Goal: Task Accomplishment & Management: Complete application form

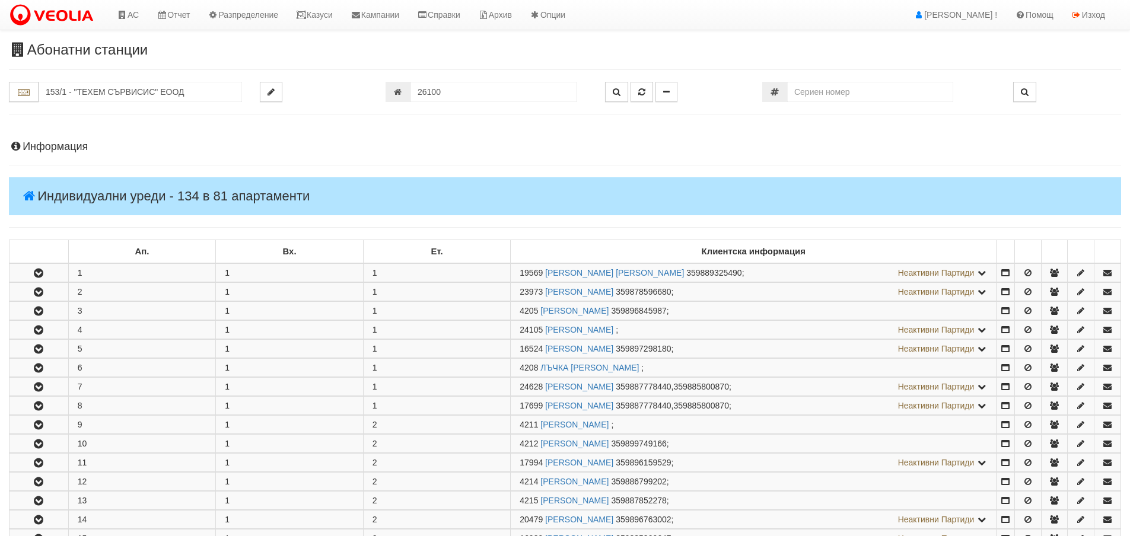
scroll to position [401, 0]
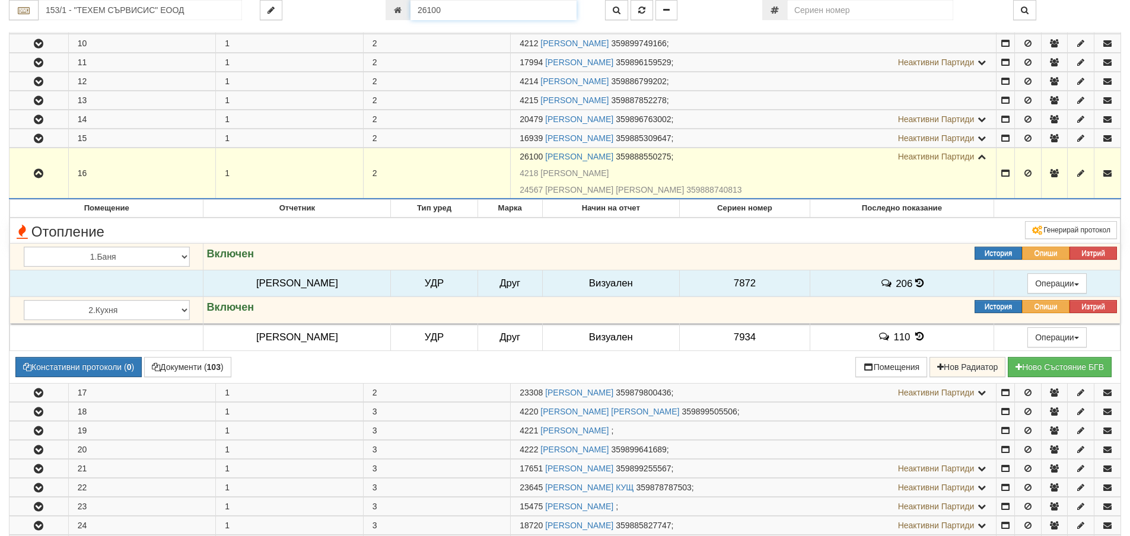
click at [445, 9] on input "26100" at bounding box center [494, 10] width 166 height 20
type input "26128"
click at [641, 11] on icon "button" at bounding box center [641, 10] width 7 height 8
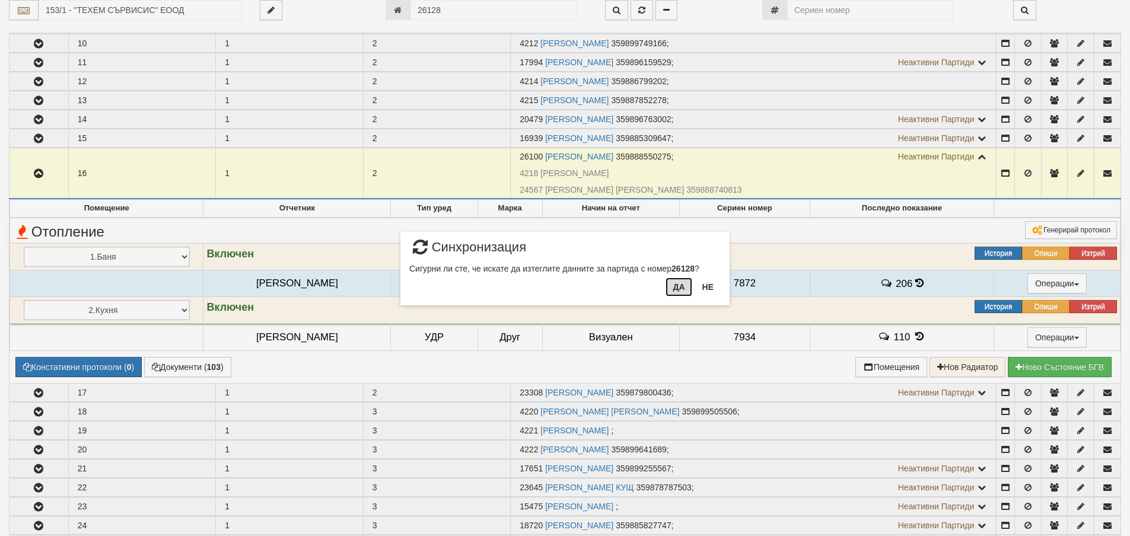
click at [684, 284] on button "Да" at bounding box center [679, 287] width 26 height 19
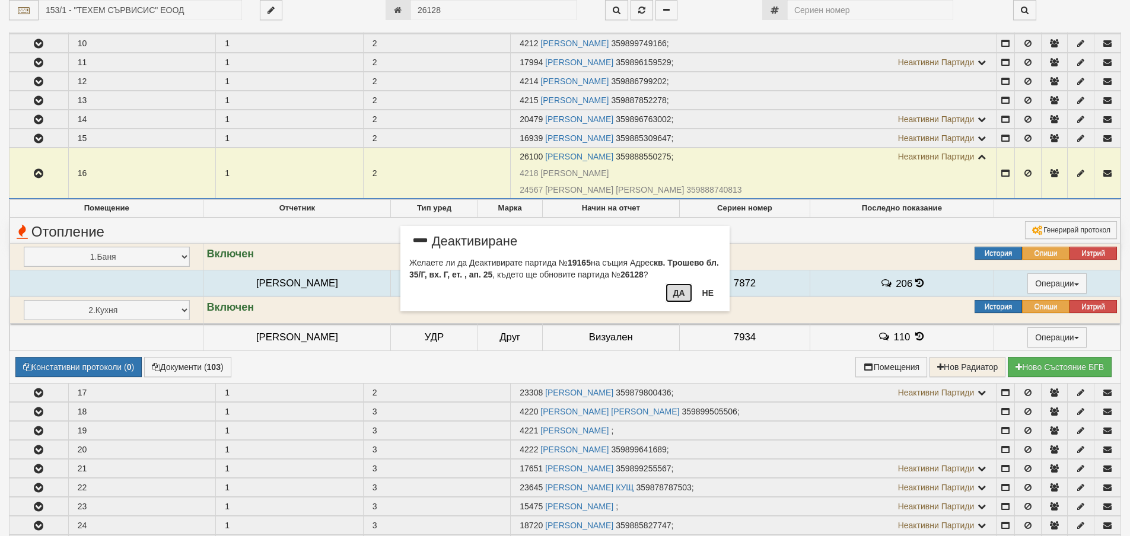
click at [674, 291] on button "Да" at bounding box center [679, 293] width 26 height 19
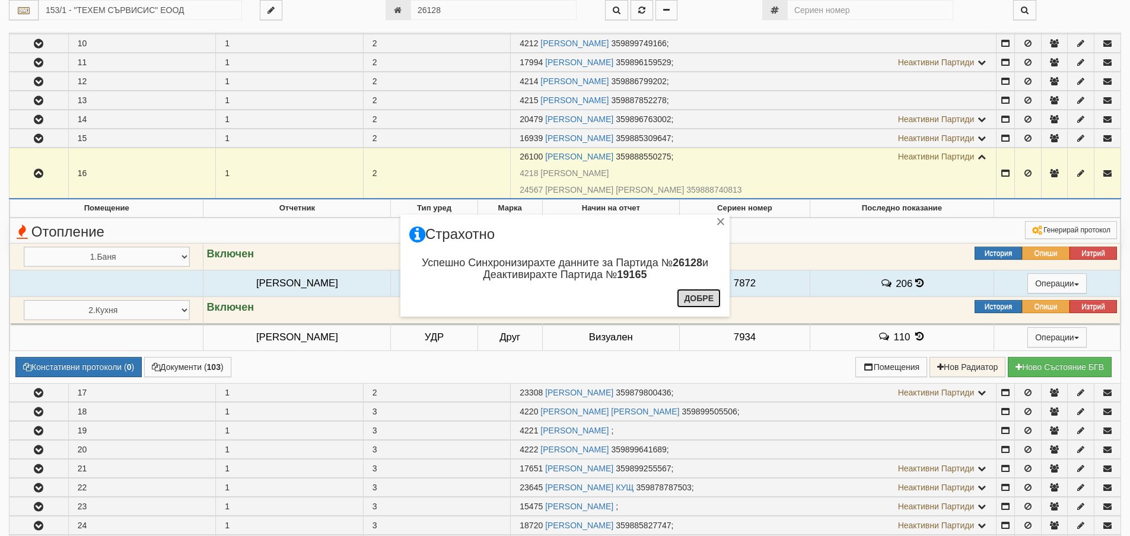
click at [698, 299] on button "Добре" at bounding box center [699, 298] width 44 height 19
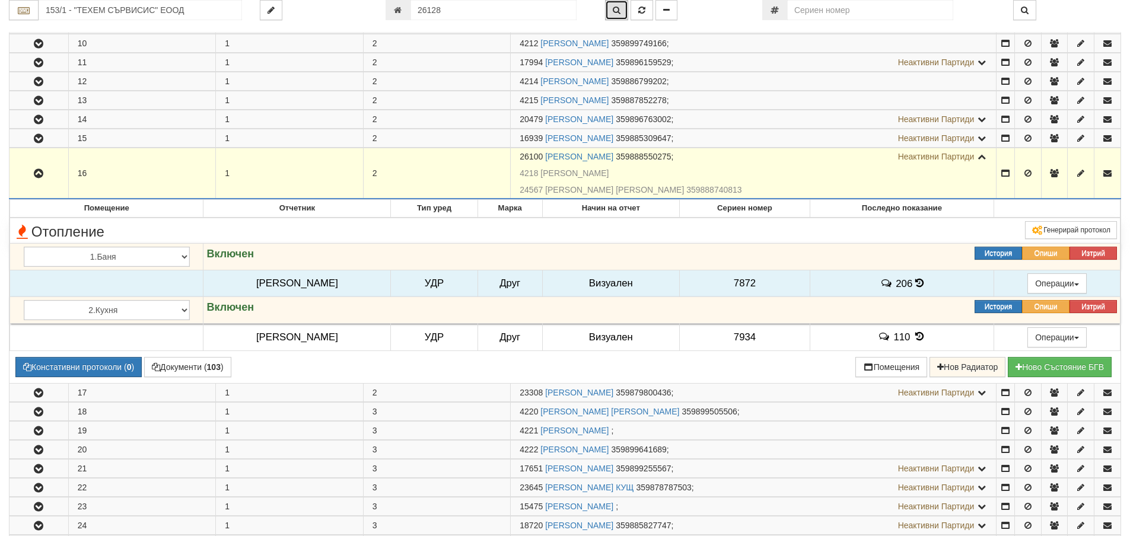
click at [613, 8] on icon "button" at bounding box center [617, 10] width 8 height 8
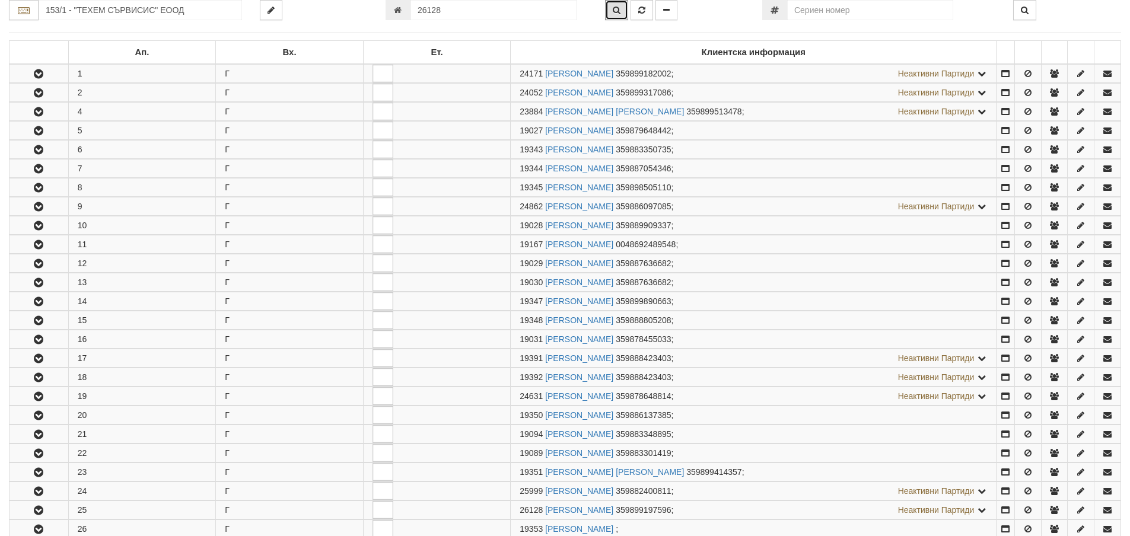
scroll to position [586, 0]
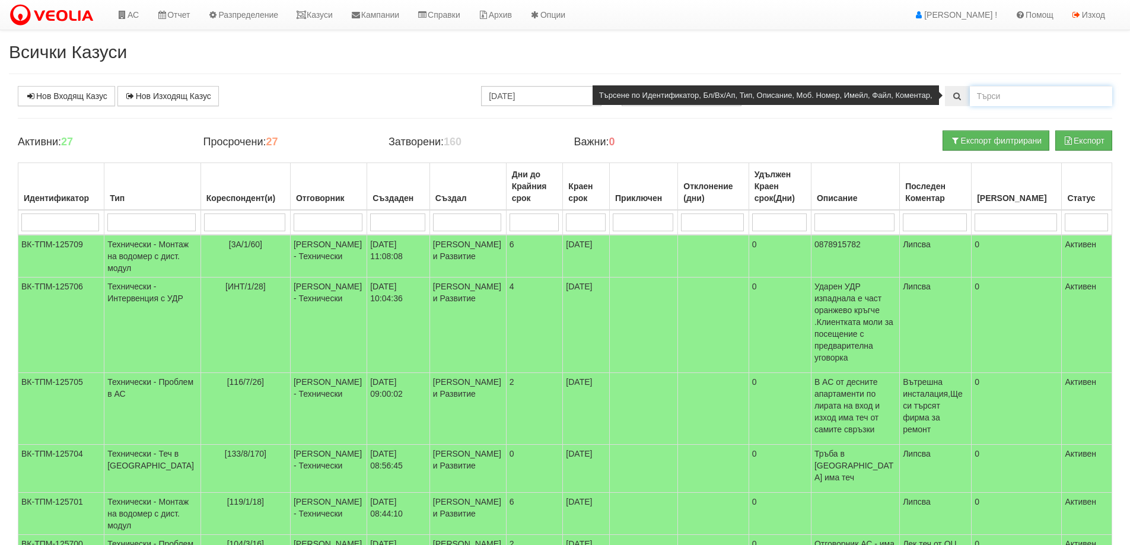
click at [993, 96] on input "text" at bounding box center [1041, 96] width 142 height 20
type input "0876652228"
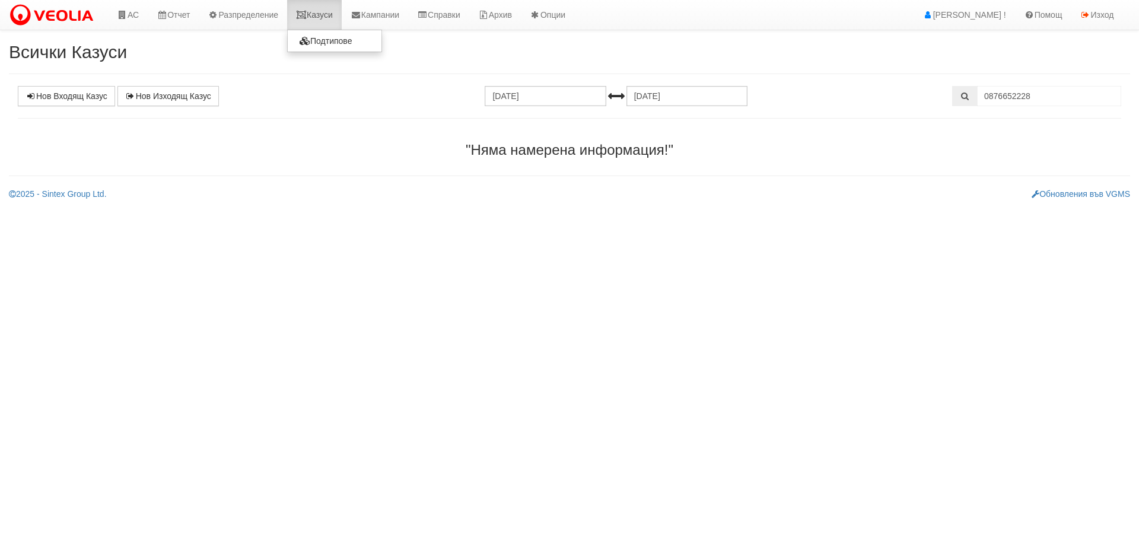
click at [307, 17] on icon at bounding box center [301, 15] width 11 height 8
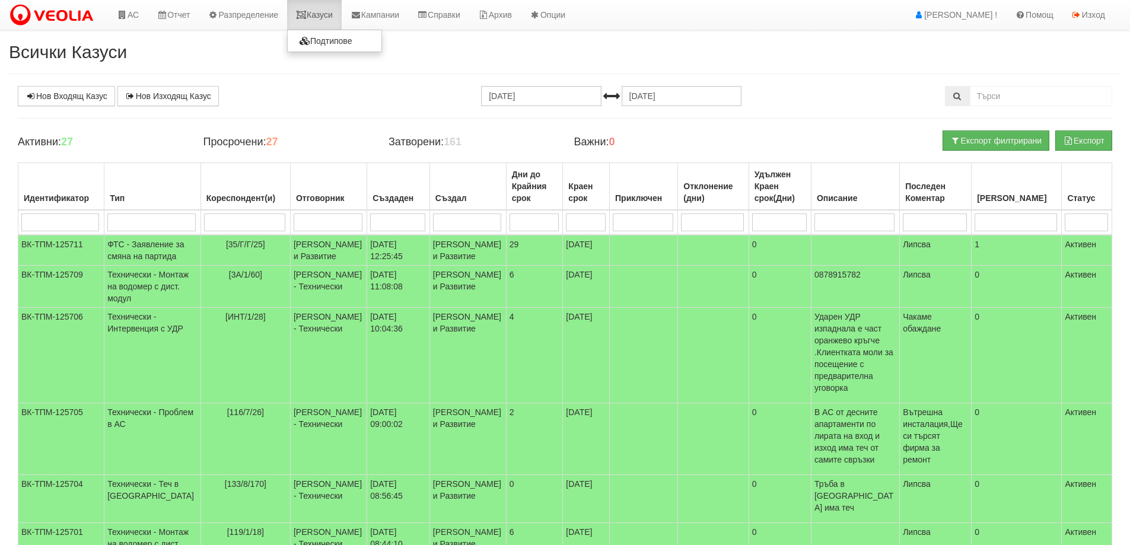
click at [328, 18] on link "Казуси" at bounding box center [314, 15] width 55 height 30
click at [145, 253] on td "ФТС - Заявление за смяна на партида" at bounding box center [152, 250] width 97 height 31
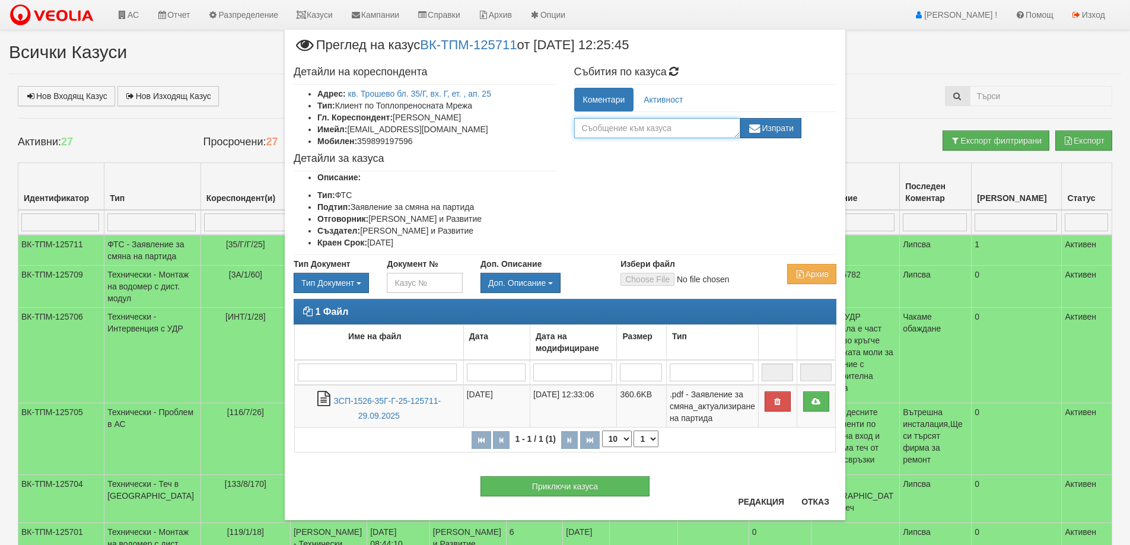
click at [586, 132] on textarea at bounding box center [657, 128] width 166 height 20
type textarea "+ декларация"
click at [768, 128] on button "Изпрати" at bounding box center [772, 128] width 62 height 20
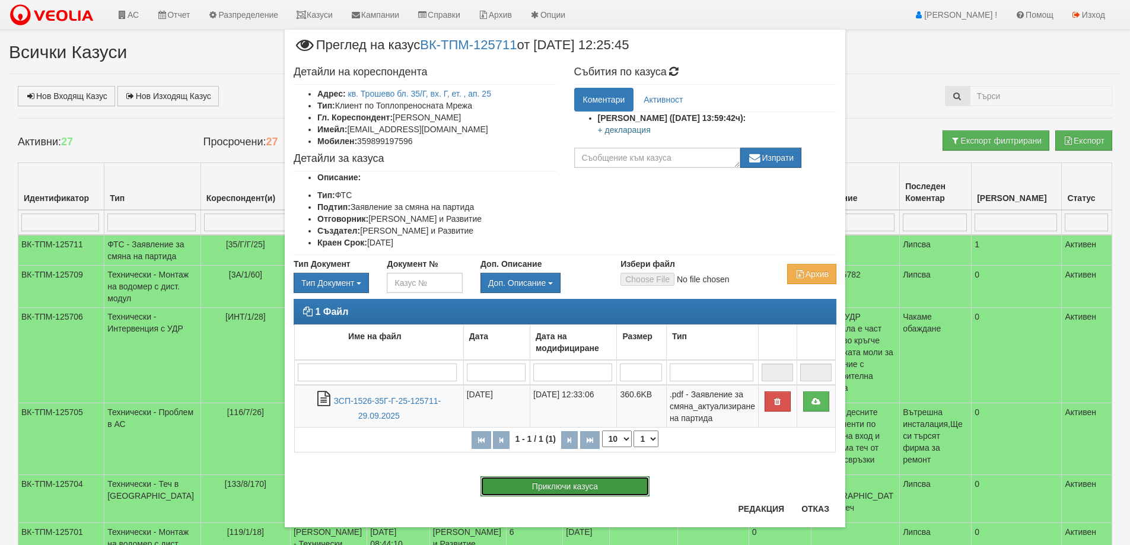
click at [580, 485] on button "Приключи казуса" at bounding box center [565, 486] width 169 height 20
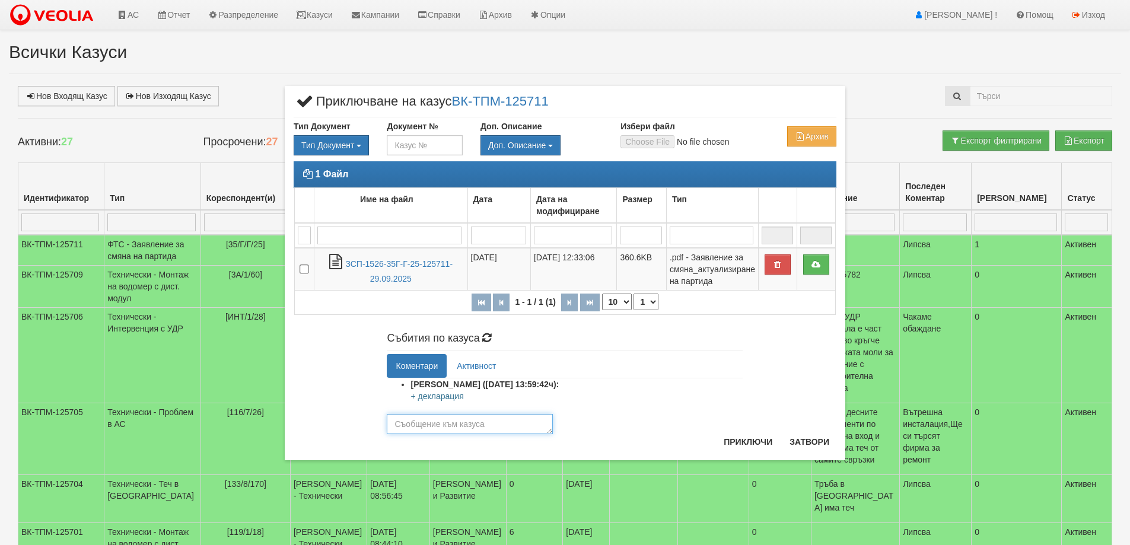
click at [415, 434] on textarea at bounding box center [470, 424] width 166 height 20
type textarea "26128"
click at [744, 443] on button "Приключи" at bounding box center [748, 442] width 63 height 19
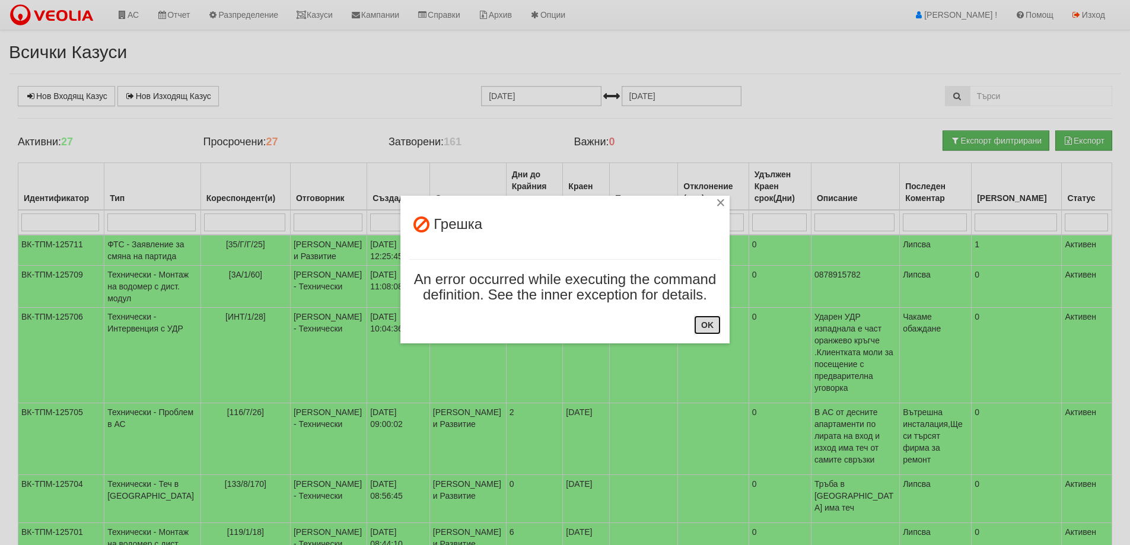
click at [705, 324] on button "OK" at bounding box center [707, 325] width 27 height 19
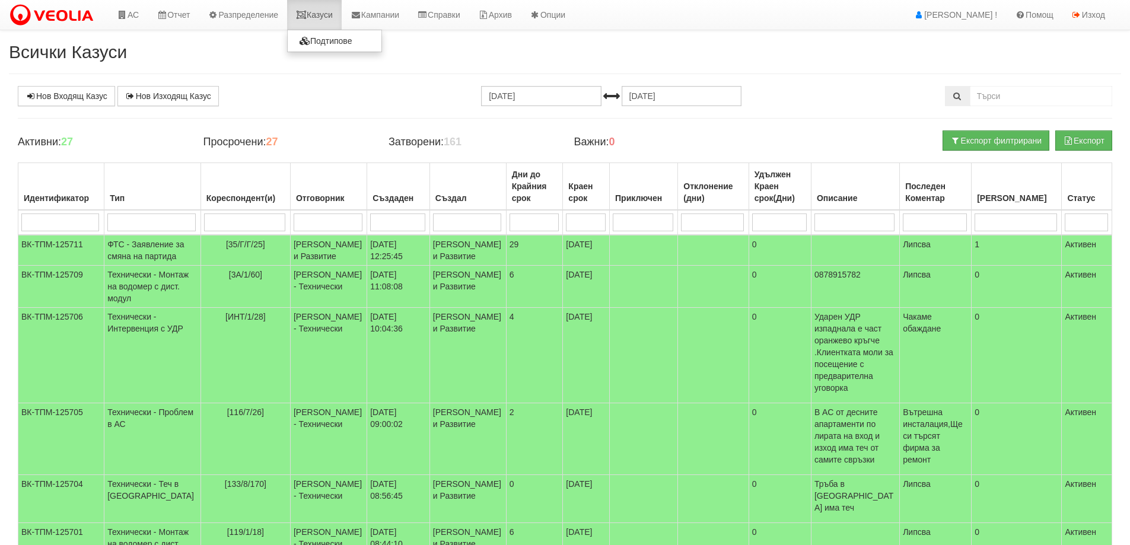
click at [306, 21] on link "Казуси" at bounding box center [314, 15] width 55 height 30
click at [139, 258] on td "ФТС - Заявление за смяна на партида" at bounding box center [152, 250] width 97 height 31
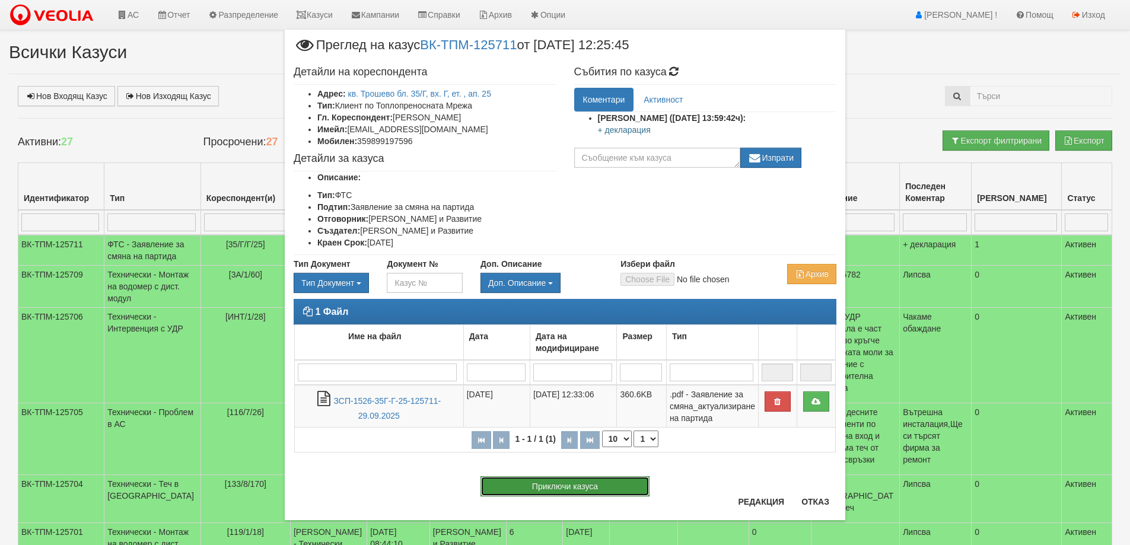
click at [561, 482] on button "Приключи казуса" at bounding box center [565, 486] width 169 height 20
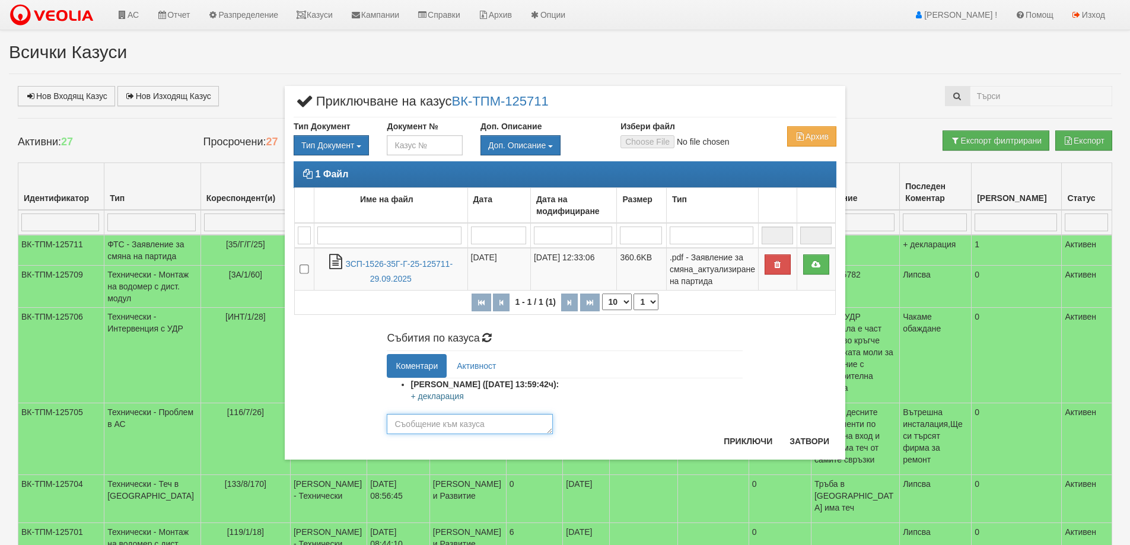
click at [472, 424] on textarea at bounding box center [470, 424] width 166 height 20
type textarea "26128"
click at [751, 437] on button "Приключи" at bounding box center [748, 441] width 63 height 19
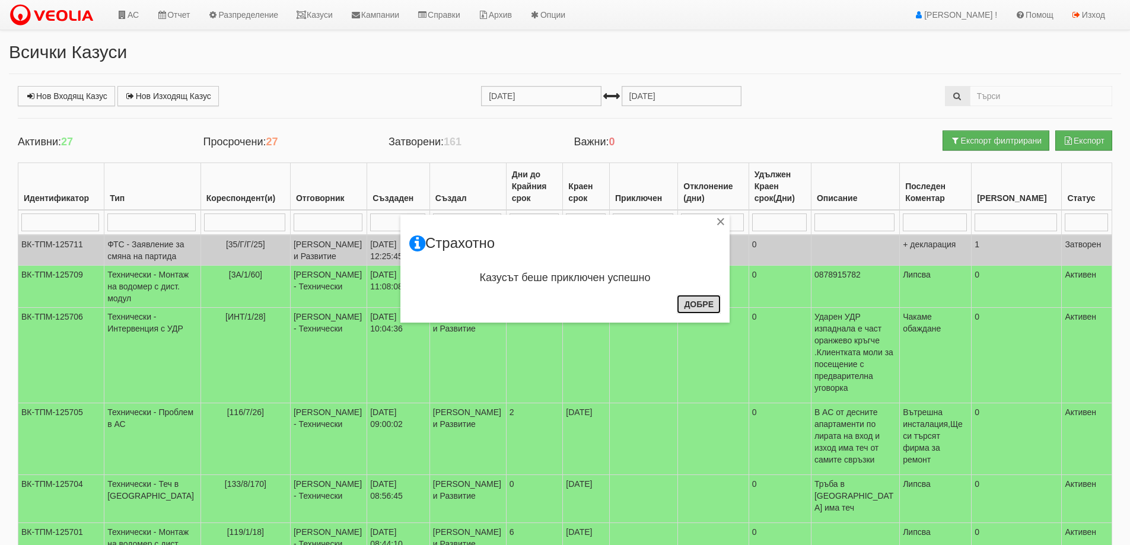
click at [706, 298] on button "Добре" at bounding box center [699, 304] width 44 height 19
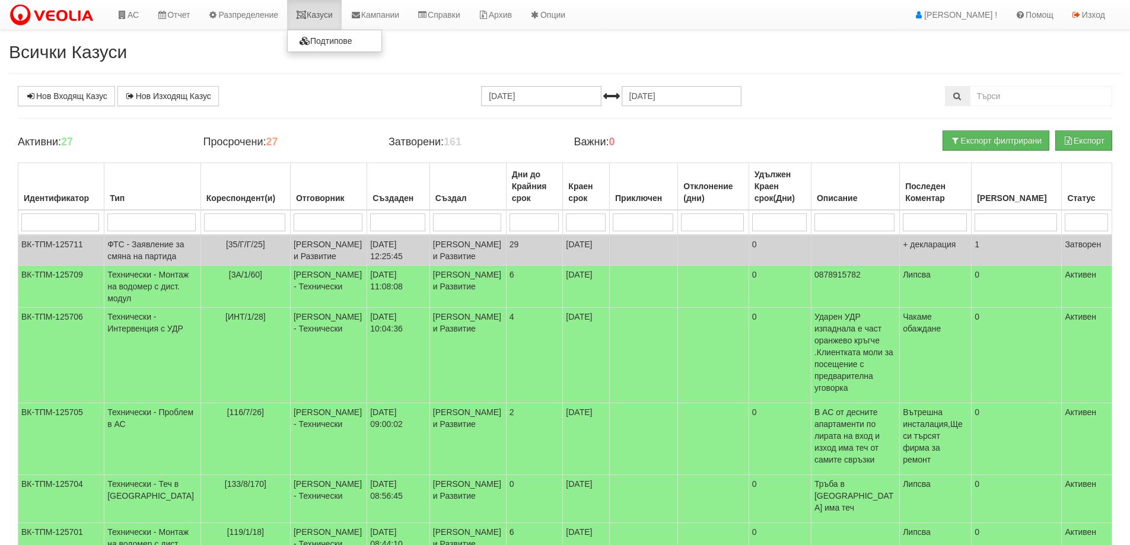
click at [330, 12] on link "Казуси" at bounding box center [314, 15] width 55 height 30
click at [333, 12] on link "Казуси" at bounding box center [314, 15] width 55 height 30
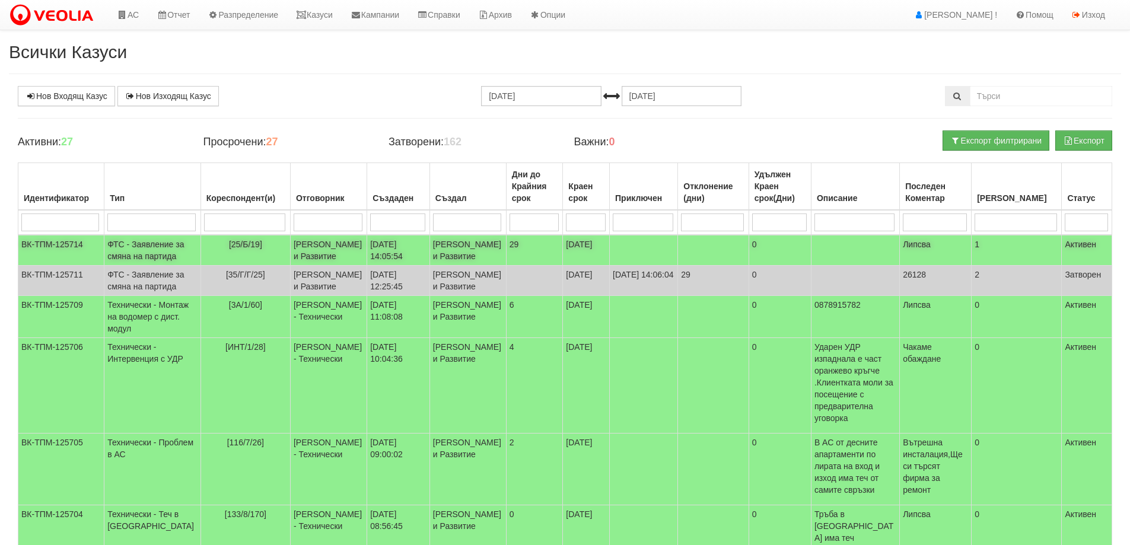
click at [135, 256] on td "ФТС - Заявление за смяна на партида" at bounding box center [152, 250] width 97 height 31
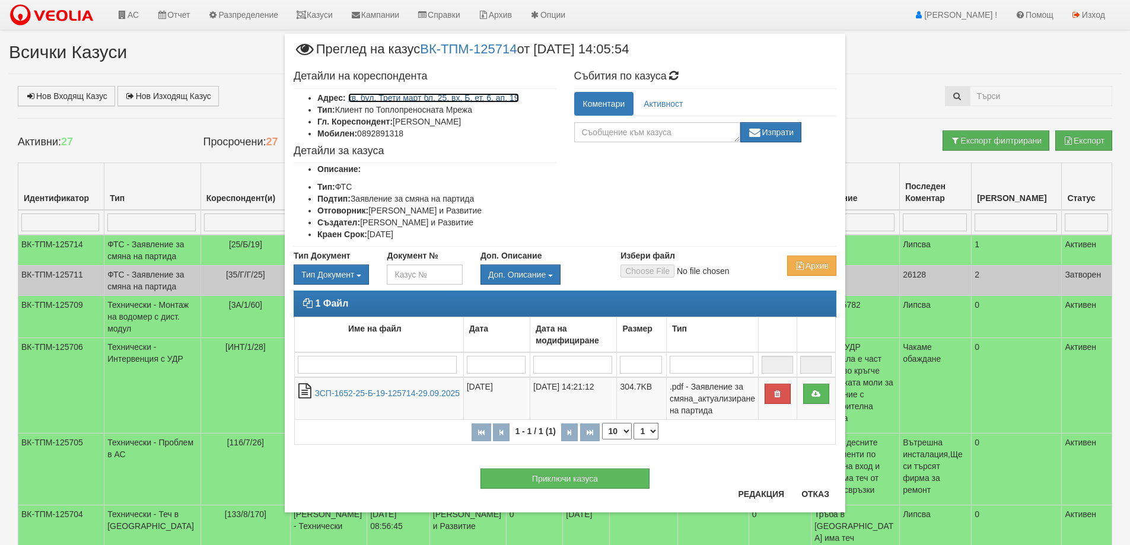
click at [476, 100] on link "кв. бул. Трети март бл. 25, вх. Б, ет. 6, ап. 19" at bounding box center [433, 97] width 171 height 9
click at [815, 499] on button "Отказ" at bounding box center [816, 494] width 42 height 19
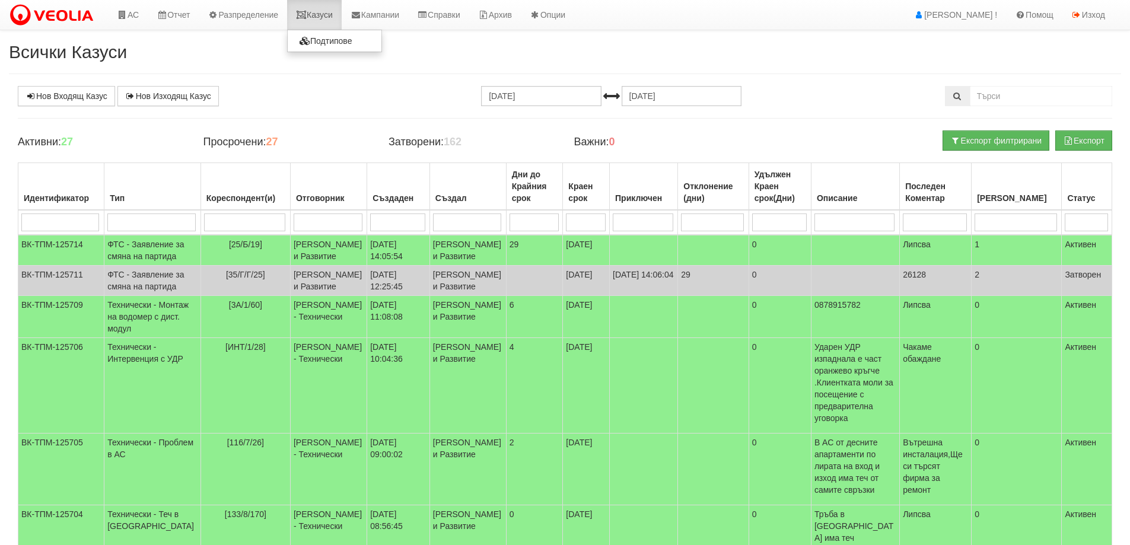
click at [320, 9] on link "Казуси" at bounding box center [314, 15] width 55 height 30
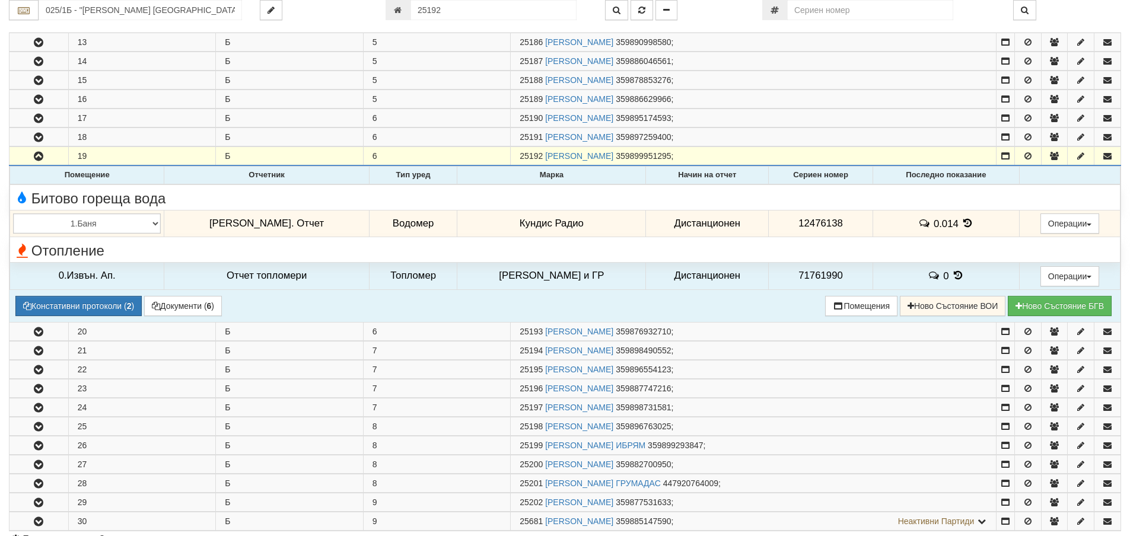
scroll to position [517, 0]
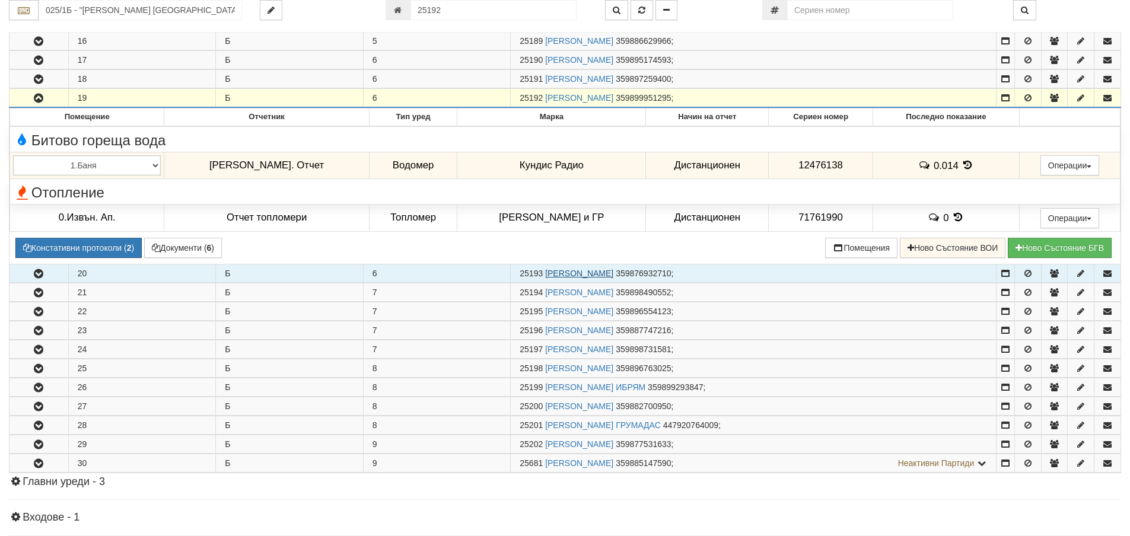
click at [590, 271] on link "ВАНЯ МИТКОВА МИТЕВА" at bounding box center [579, 273] width 68 height 9
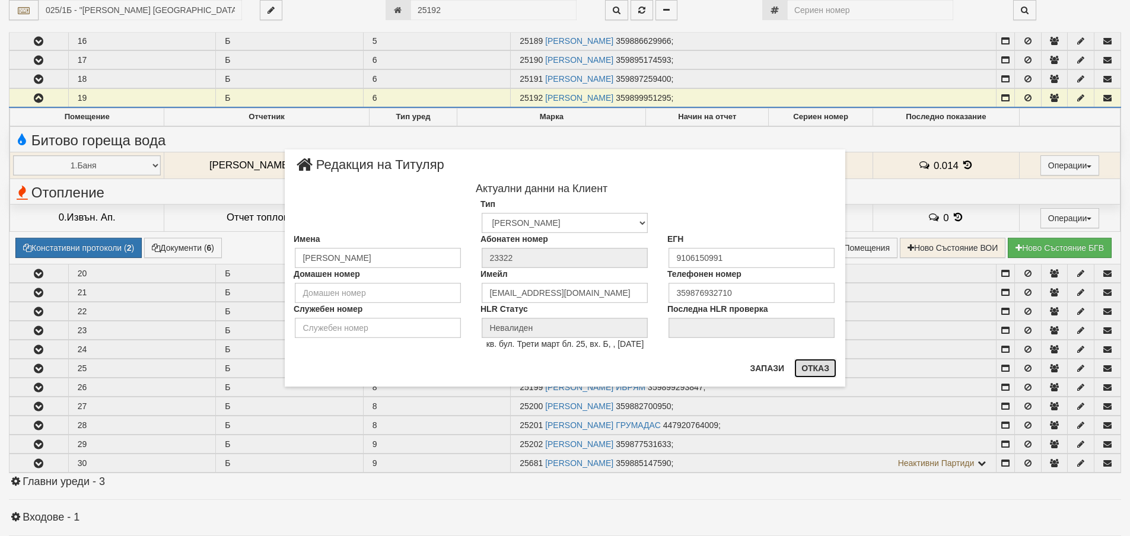
drag, startPoint x: 816, startPoint y: 370, endPoint x: 803, endPoint y: 368, distance: 12.6
click at [815, 370] on button "Отказ" at bounding box center [816, 368] width 42 height 19
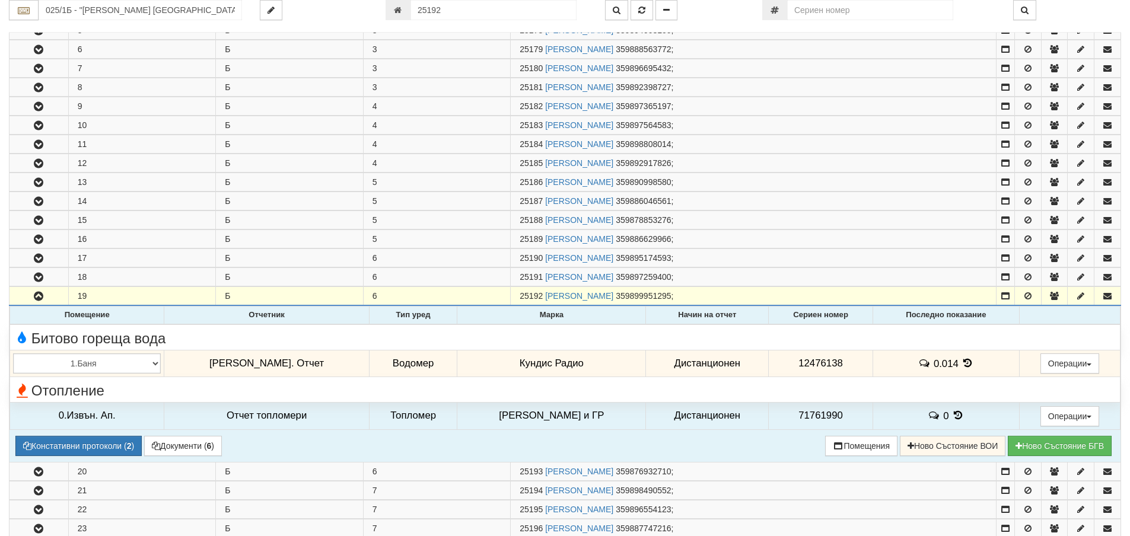
scroll to position [398, 0]
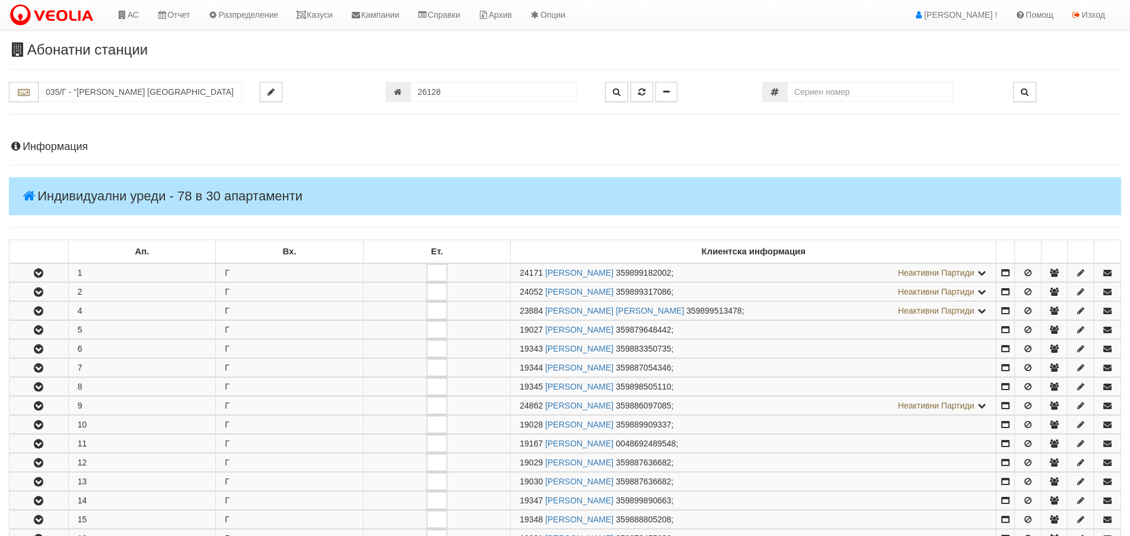
scroll to position [586, 0]
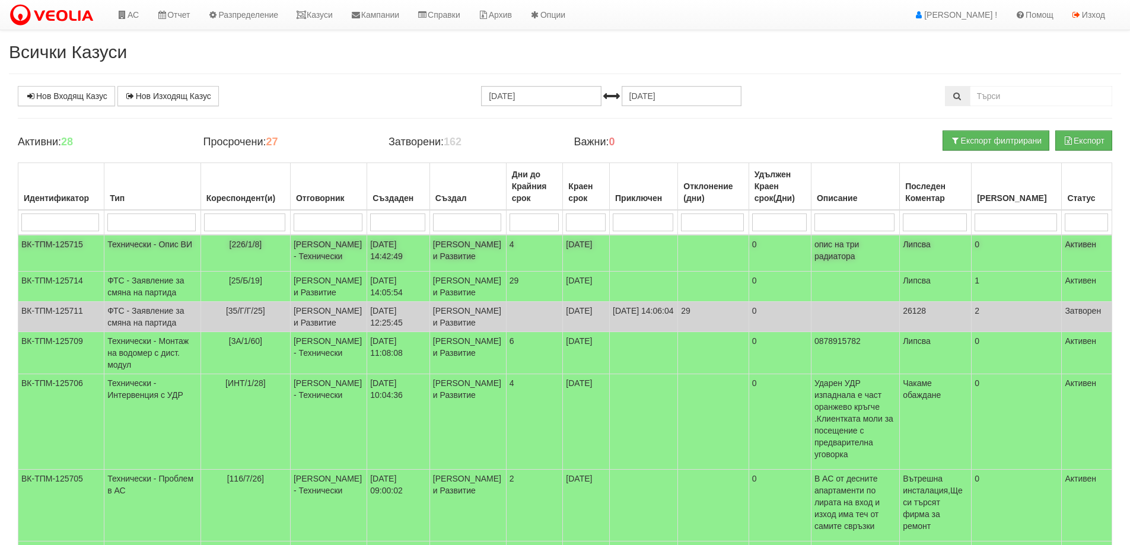
click at [132, 246] on td "Технически - Опис ВИ" at bounding box center [152, 253] width 97 height 37
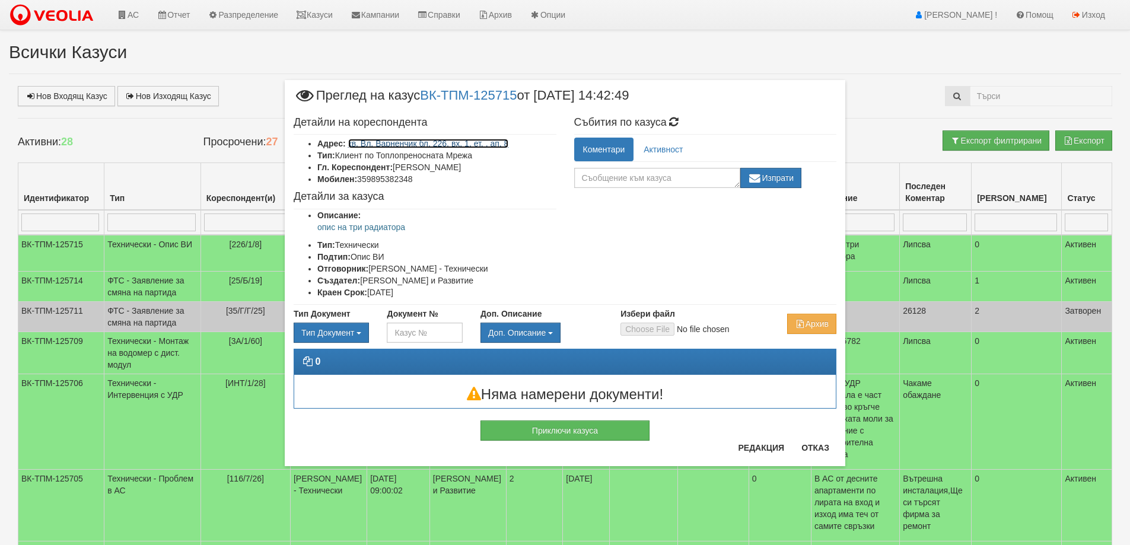
click at [446, 144] on link "кв. Вл. Варненчик бл. 226, вх. 1, ет. , ап. 8" at bounding box center [428, 143] width 161 height 9
click at [819, 447] on button "Отказ" at bounding box center [816, 448] width 42 height 19
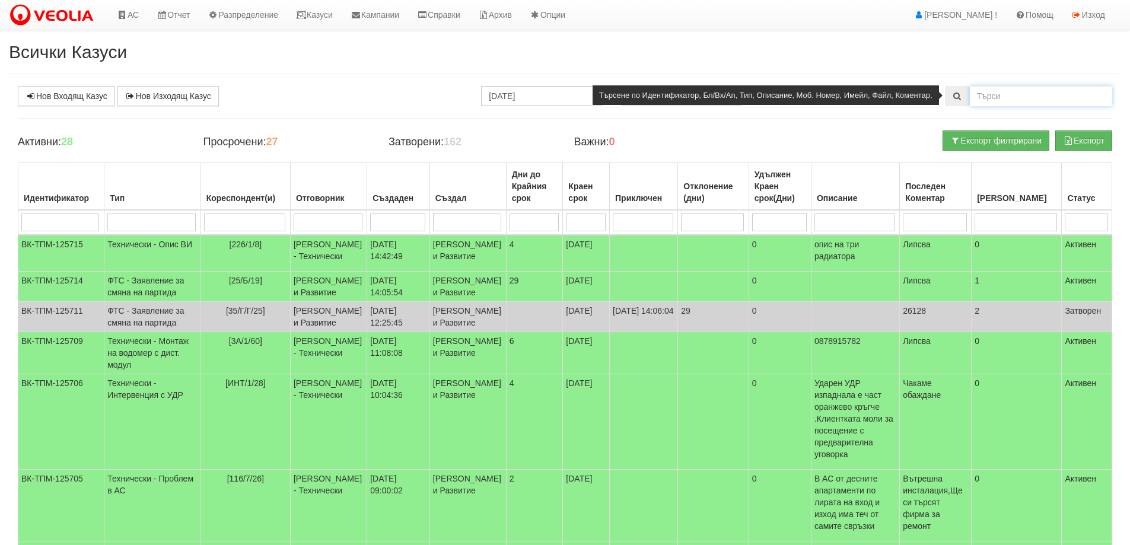
click at [1003, 92] on input "text" at bounding box center [1041, 96] width 142 height 20
type input "25192"
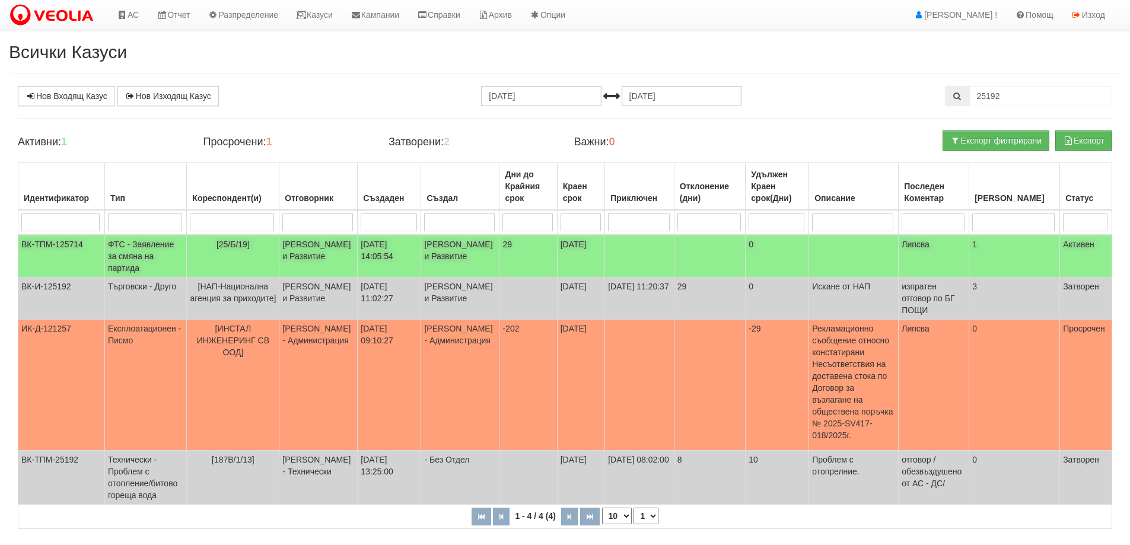
click at [148, 255] on td "ФТС - Заявление за смяна на партида" at bounding box center [145, 256] width 82 height 43
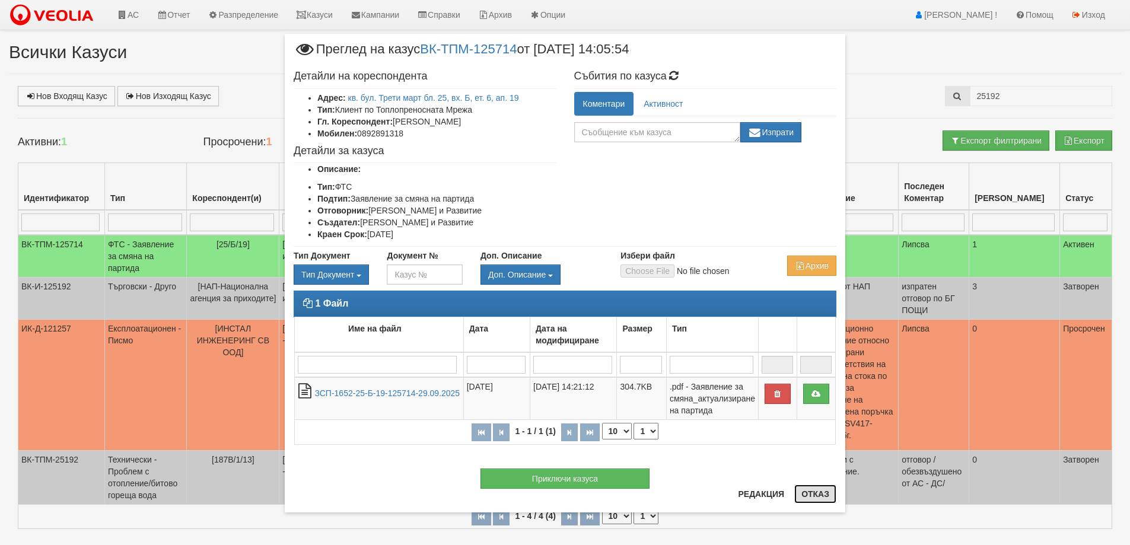
drag, startPoint x: 822, startPoint y: 493, endPoint x: 815, endPoint y: 493, distance: 7.7
click at [822, 493] on button "Отказ" at bounding box center [816, 494] width 42 height 19
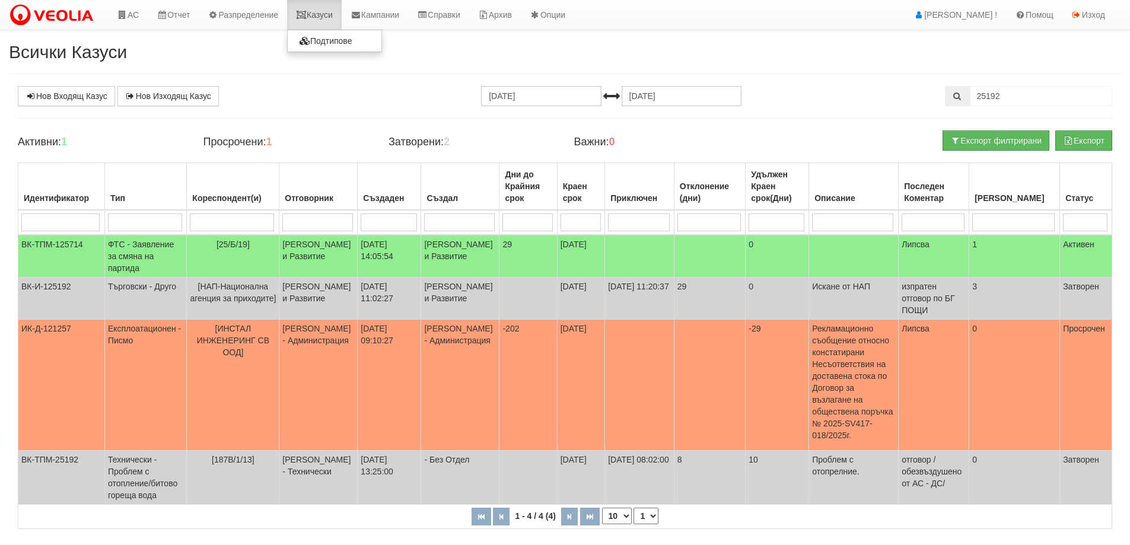
click at [328, 14] on link "Казуси" at bounding box center [314, 15] width 55 height 30
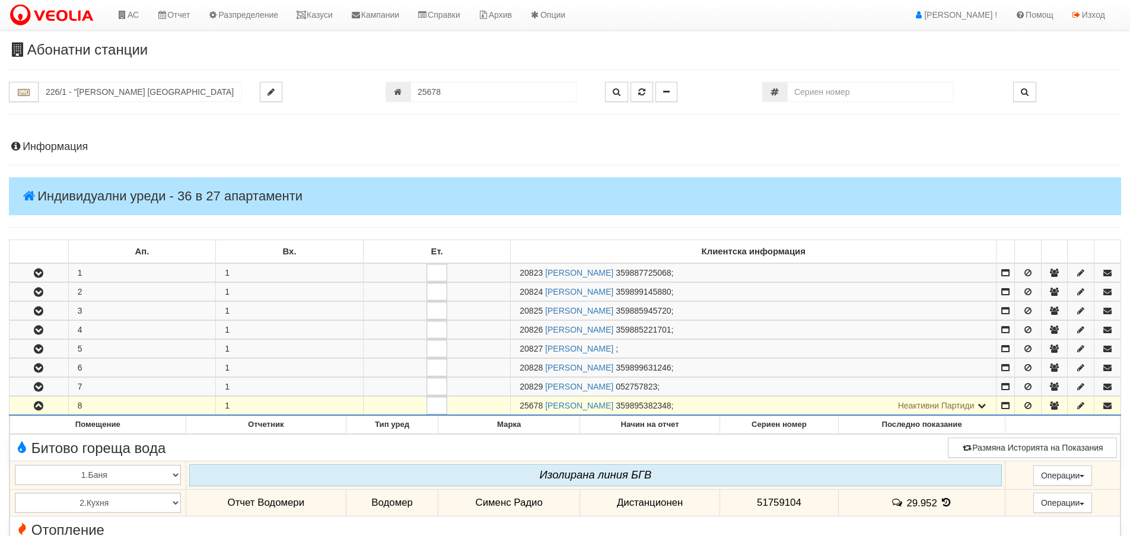
click at [42, 144] on h4 "Информация" at bounding box center [565, 147] width 1113 height 12
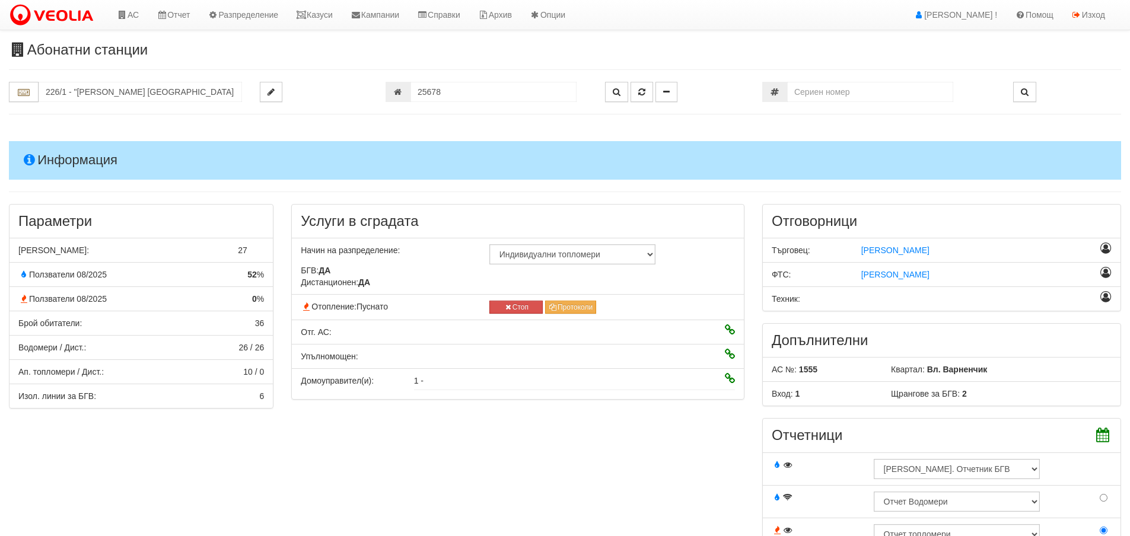
click at [78, 158] on h4 "Информация" at bounding box center [565, 160] width 1113 height 38
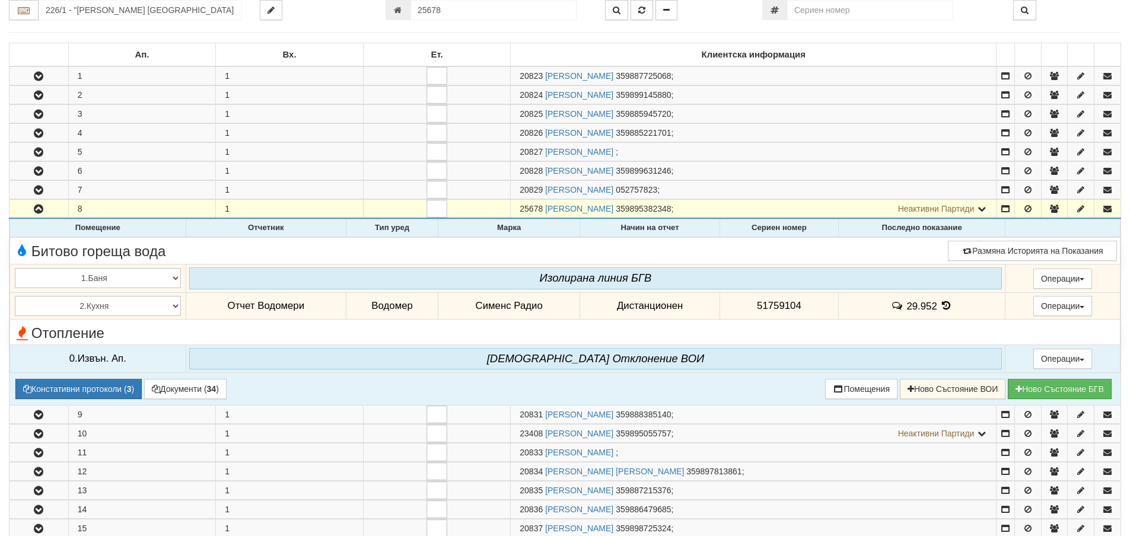
scroll to position [237, 0]
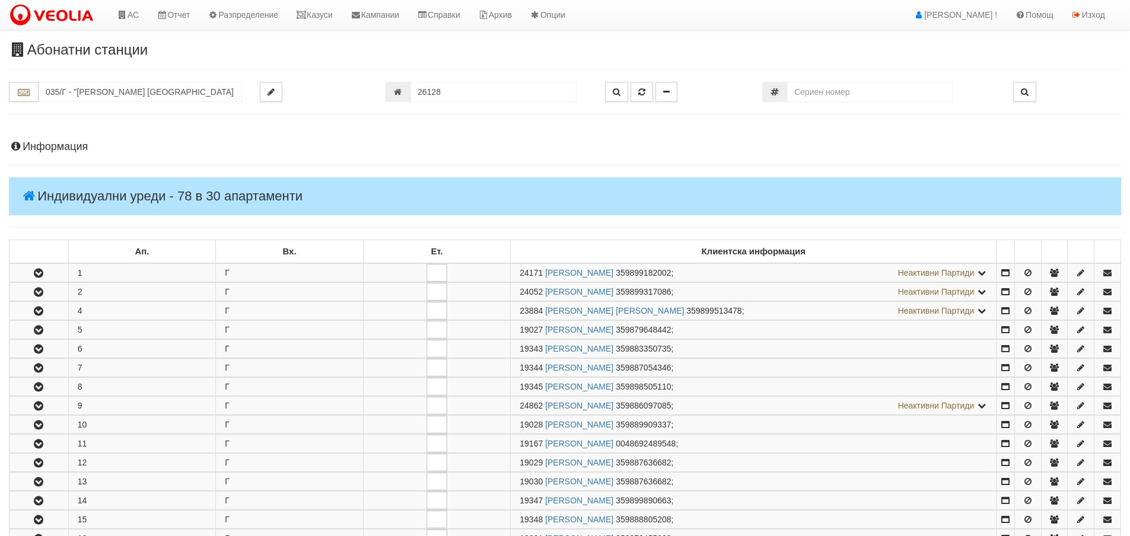
scroll to position [586, 0]
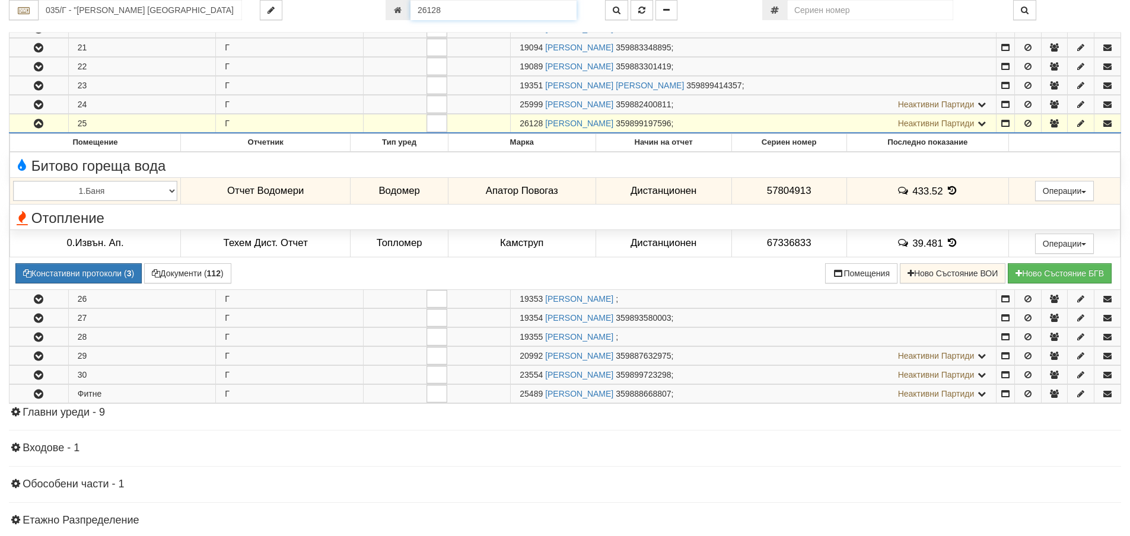
click at [453, 8] on input "26128" at bounding box center [494, 10] width 166 height 20
type input "26129"
click at [640, 11] on icon "button" at bounding box center [641, 10] width 7 height 8
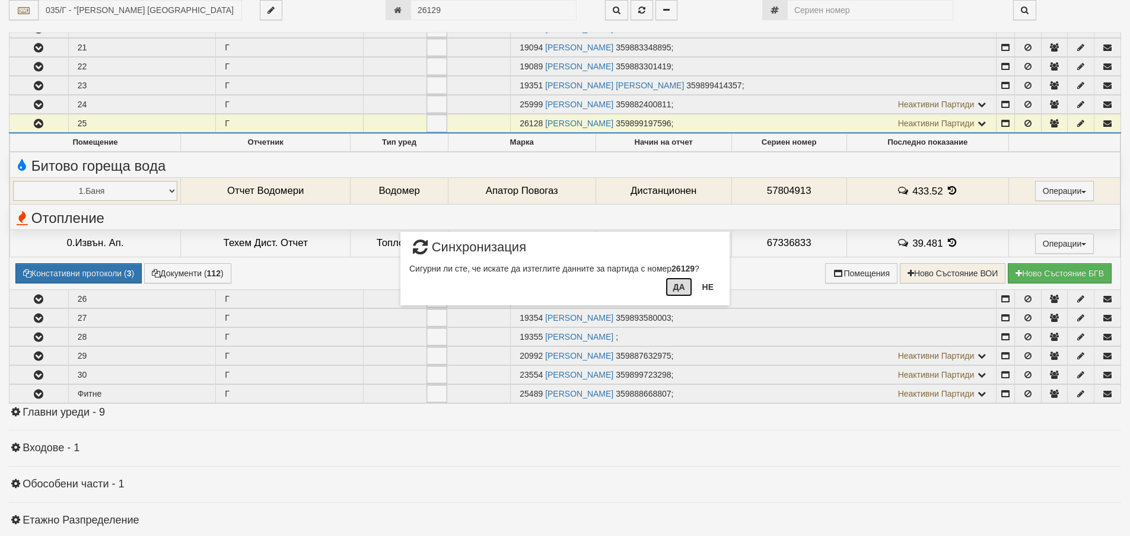
click at [677, 284] on button "Да" at bounding box center [679, 287] width 26 height 19
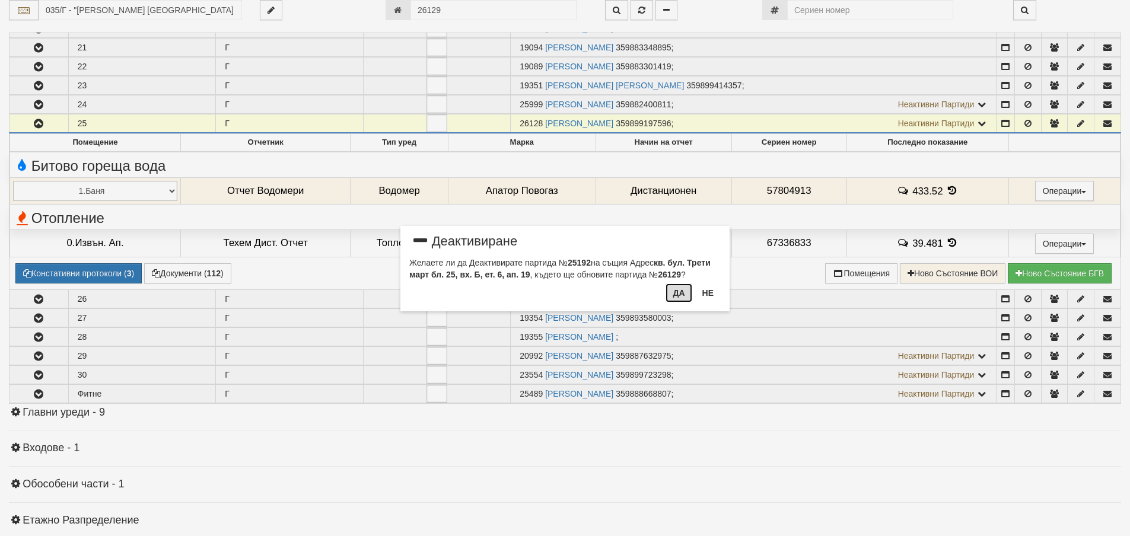
click at [681, 293] on button "Да" at bounding box center [679, 293] width 26 height 19
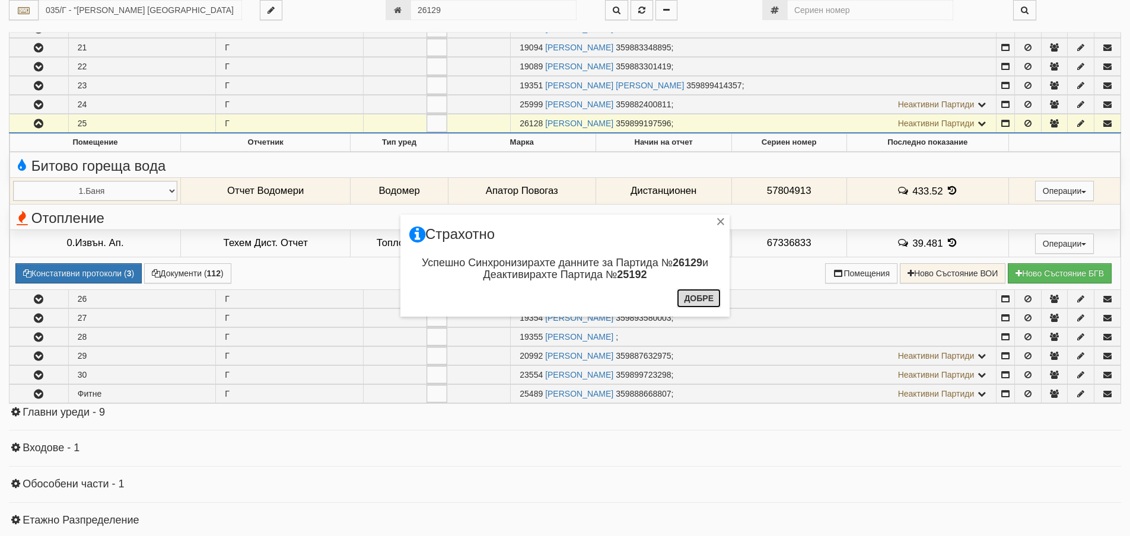
click at [701, 298] on button "Добре" at bounding box center [699, 298] width 44 height 19
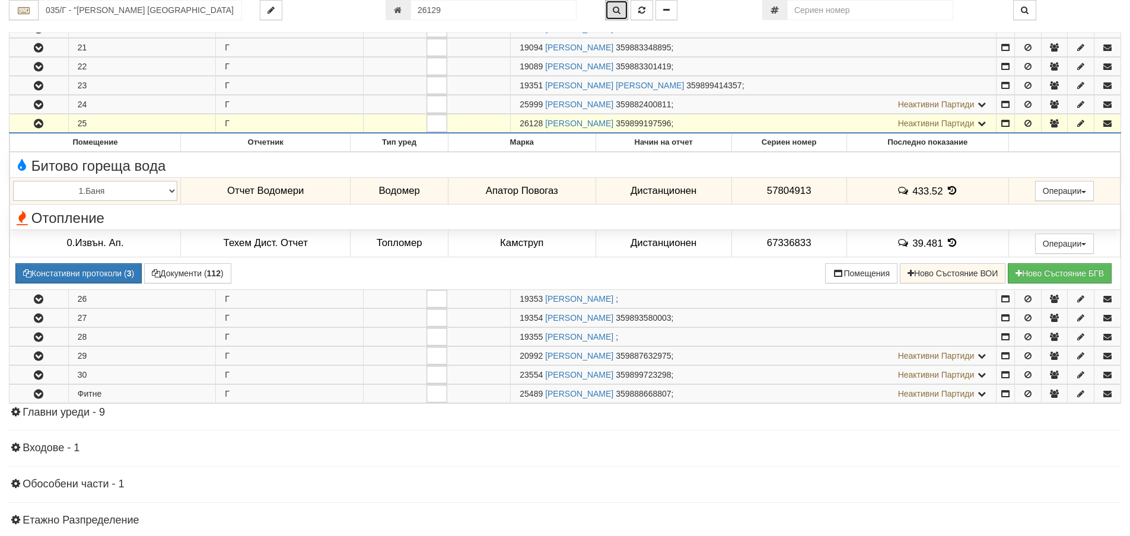
click at [617, 11] on icon "button" at bounding box center [617, 10] width 8 height 8
type input "025/1Б - "ВЕОЛИЯ ЕНЕРДЖИ ВАРНА " ЕАД"
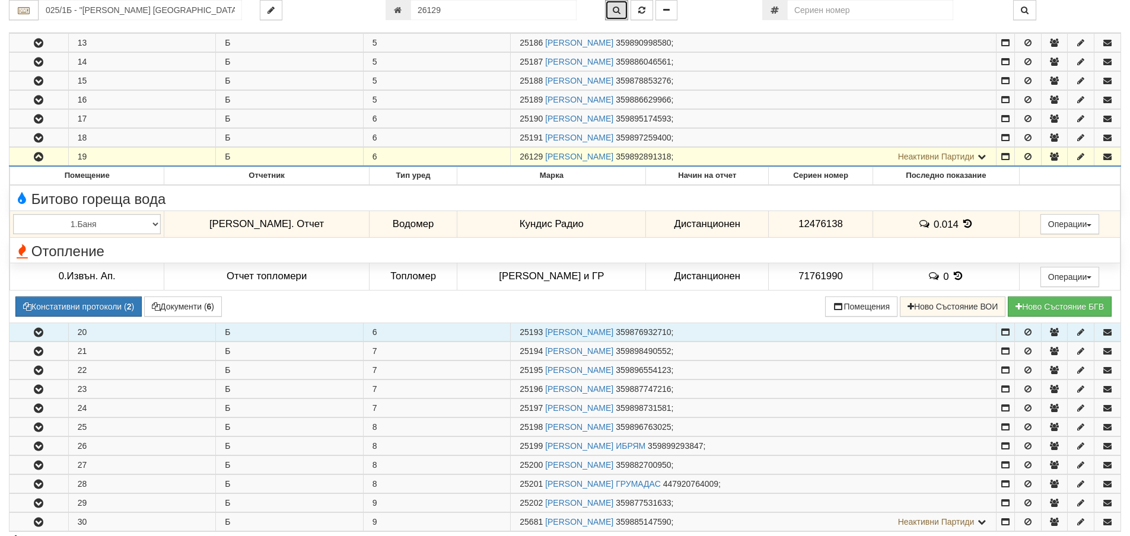
scroll to position [457, 0]
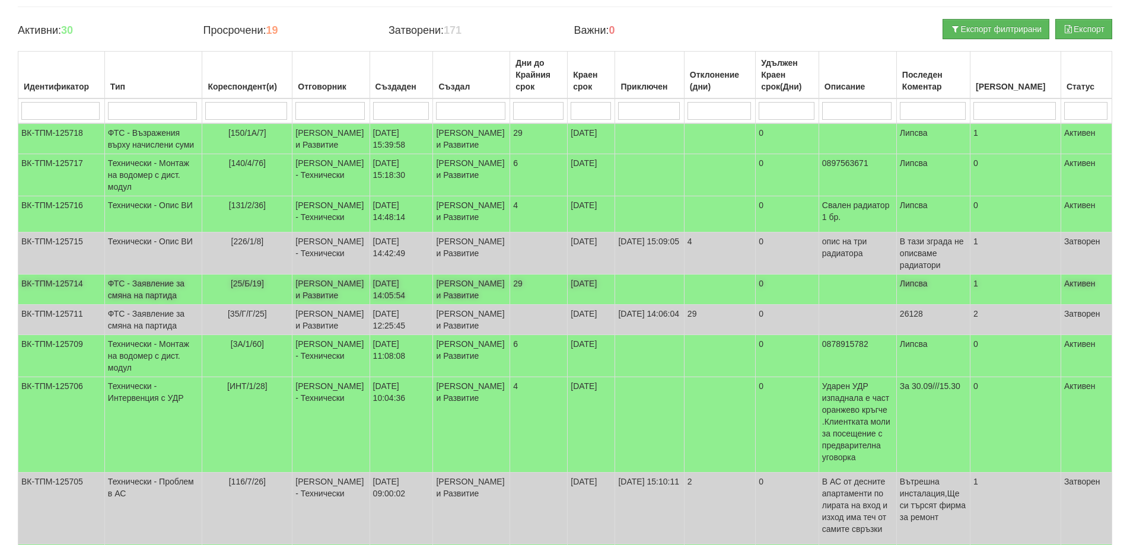
scroll to position [119, 0]
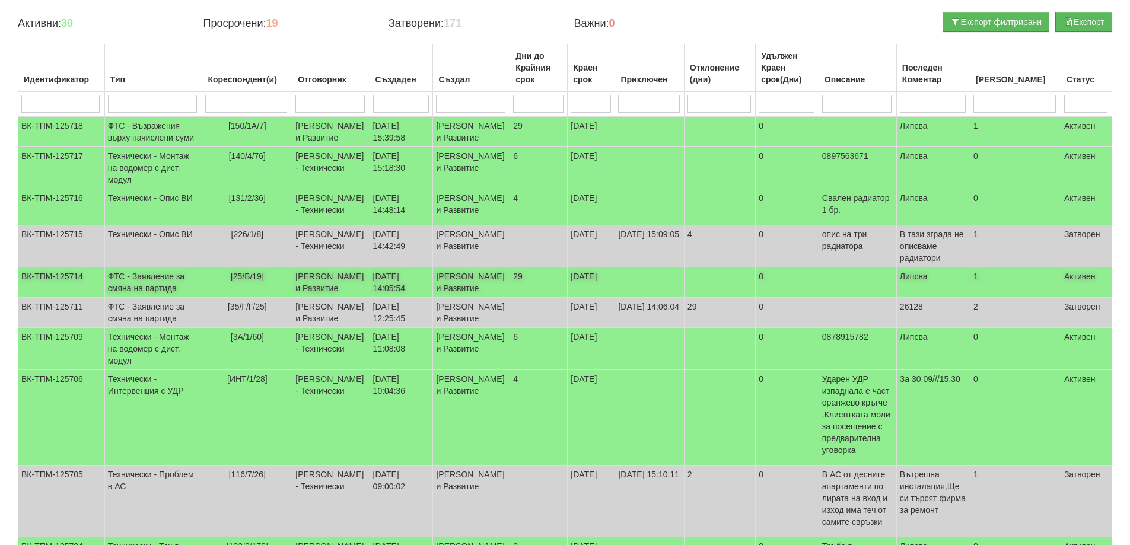
click at [141, 298] on td "ФТС - Заявление за смяна на партида" at bounding box center [153, 283] width 98 height 30
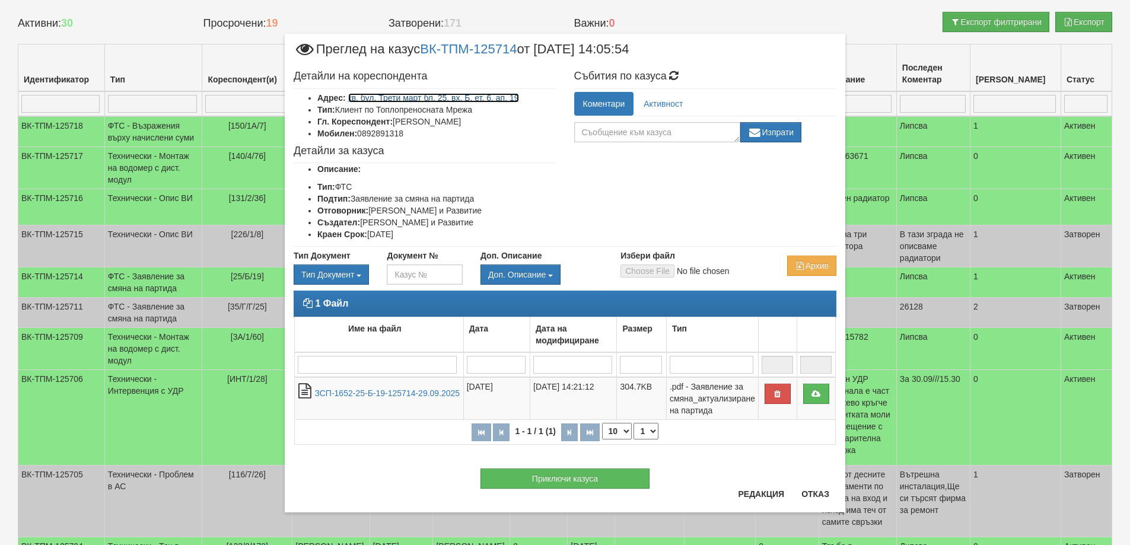
click at [430, 98] on link "кв. бул. Трети март бл. 25, вх. Б, ет. 6, ап. 19" at bounding box center [433, 97] width 171 height 9
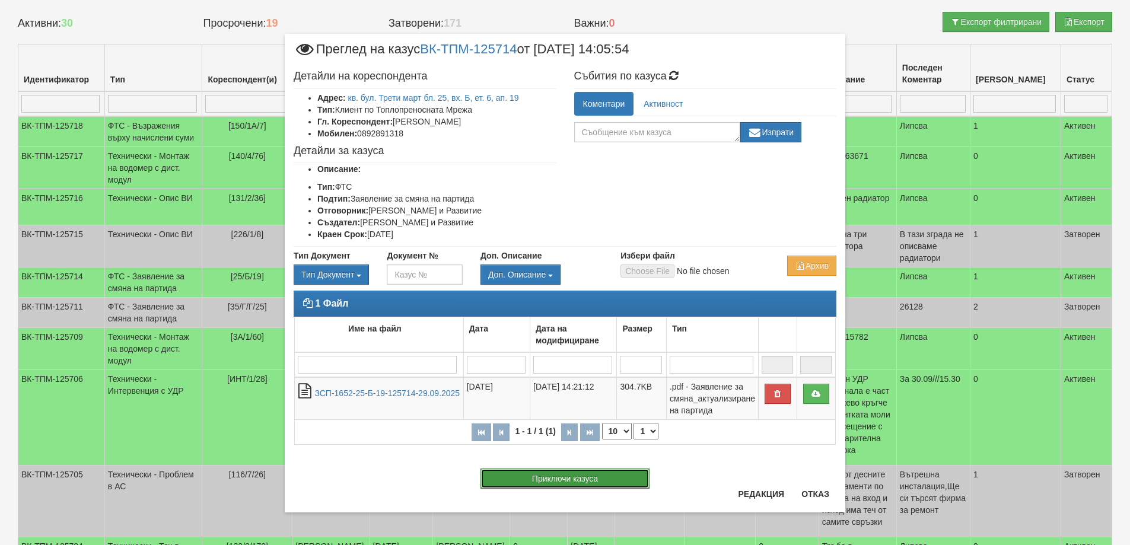
click at [557, 478] on button "Приключи казуса" at bounding box center [565, 479] width 169 height 20
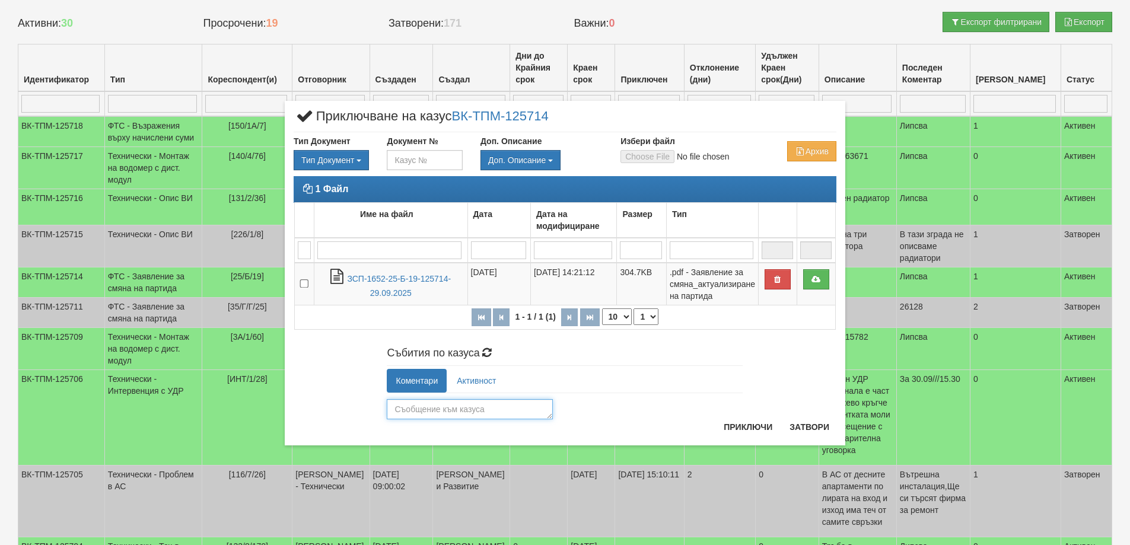
click at [406, 412] on textarea at bounding box center [470, 409] width 166 height 20
type textarea "2"
click at [808, 425] on button "Затвори" at bounding box center [810, 427] width 54 height 19
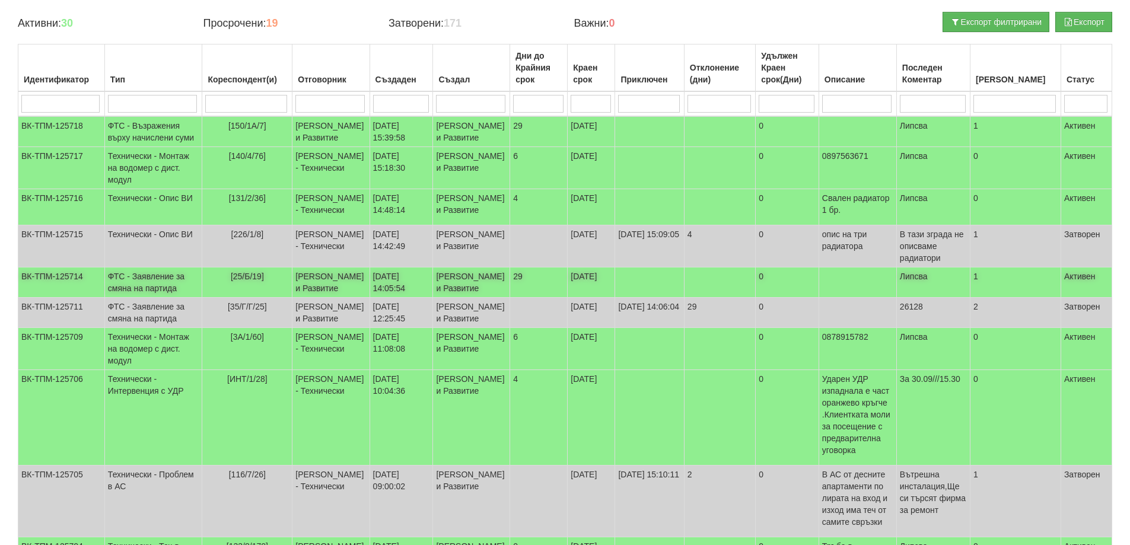
click at [122, 298] on td "ФТС - Заявление за смяна на партида" at bounding box center [153, 283] width 98 height 30
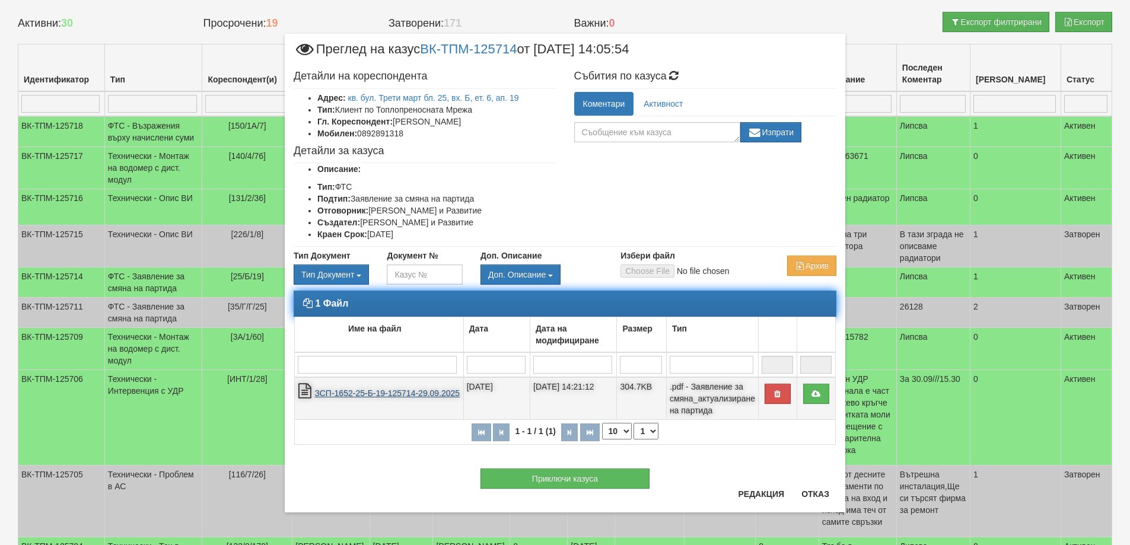
click at [362, 393] on link "ЗСП-1652-25-Б-19-125714-29.09.2025" at bounding box center [386, 393] width 145 height 9
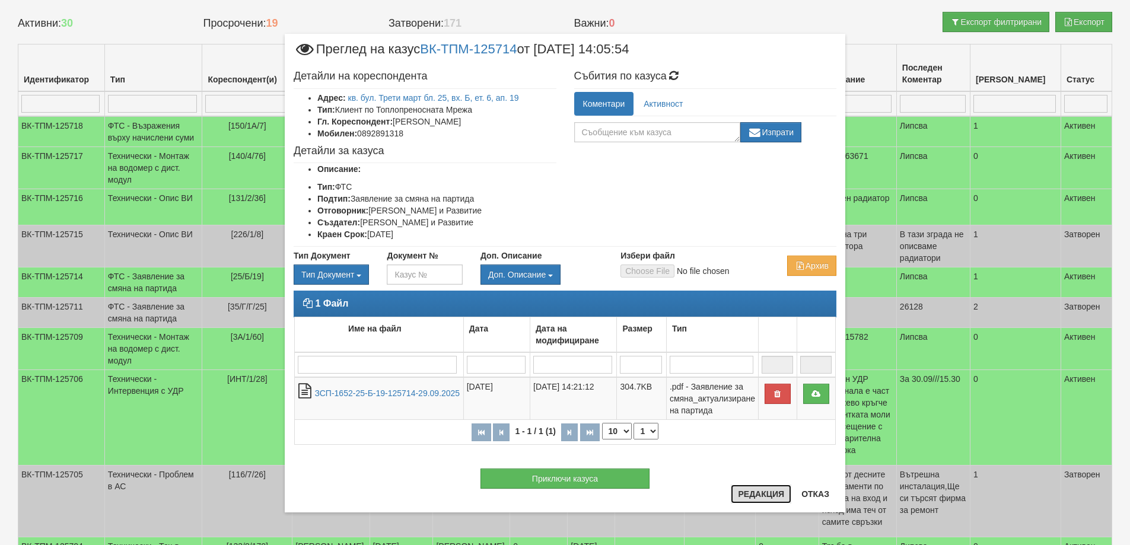
click at [764, 497] on button "Редакция" at bounding box center [761, 494] width 61 height 19
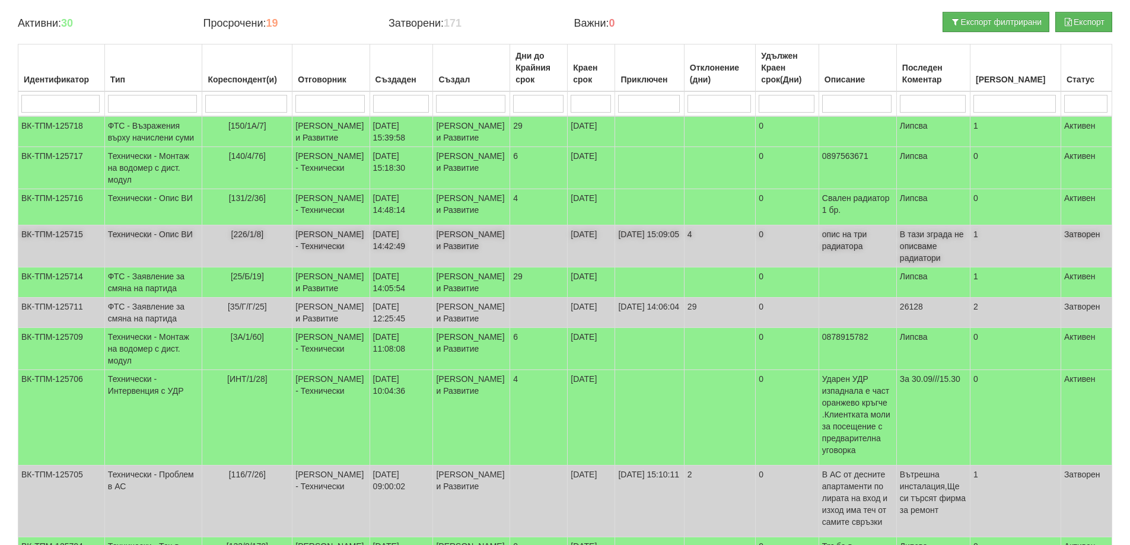
click at [120, 268] on td "Технически - Опис ВИ" at bounding box center [153, 246] width 98 height 42
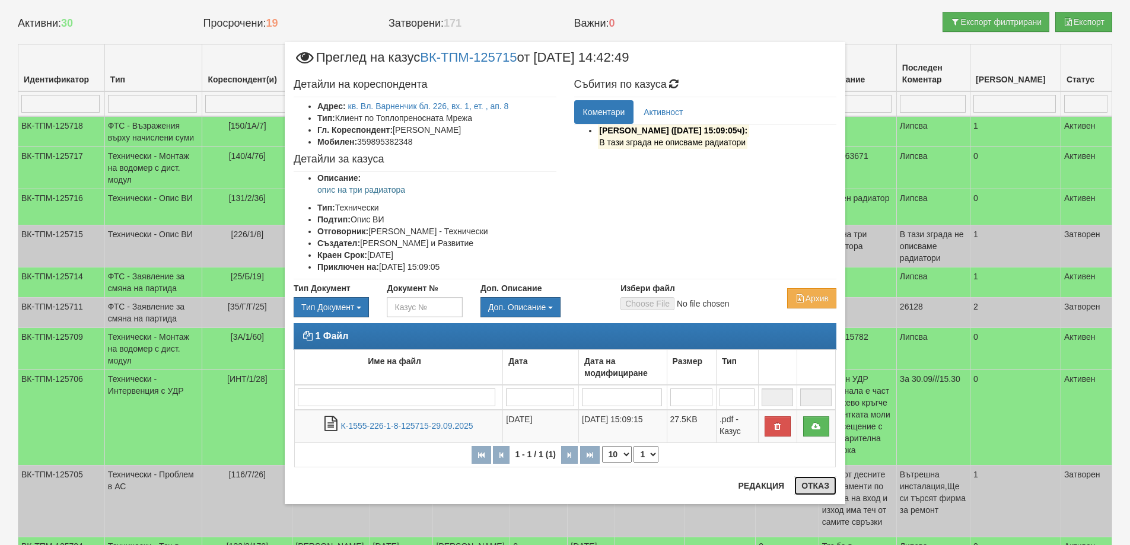
click at [816, 487] on button "Отказ" at bounding box center [816, 485] width 42 height 19
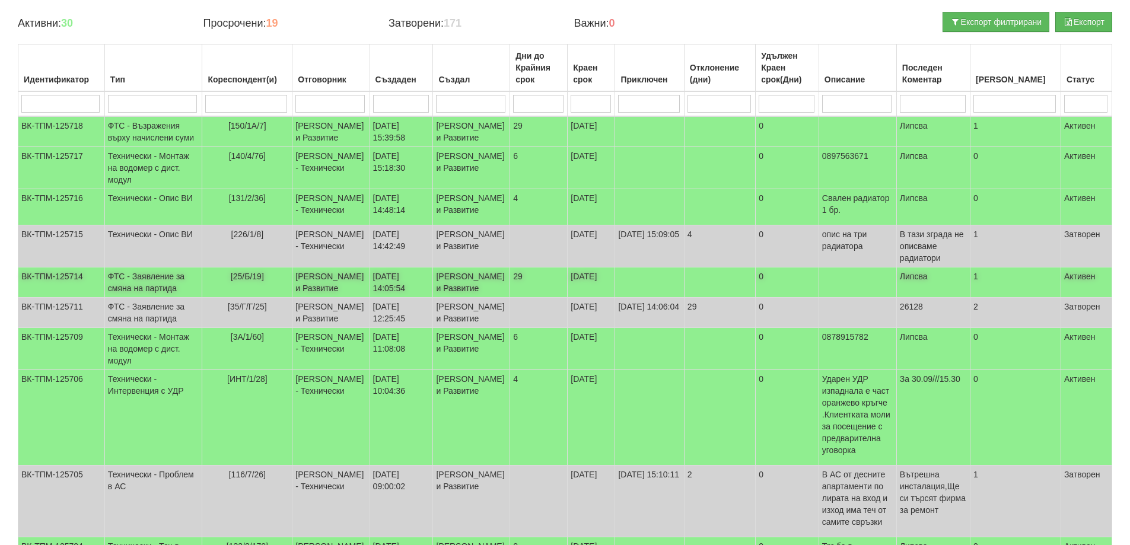
click at [140, 298] on td "ФТС - Заявление за смяна на партида" at bounding box center [153, 283] width 98 height 30
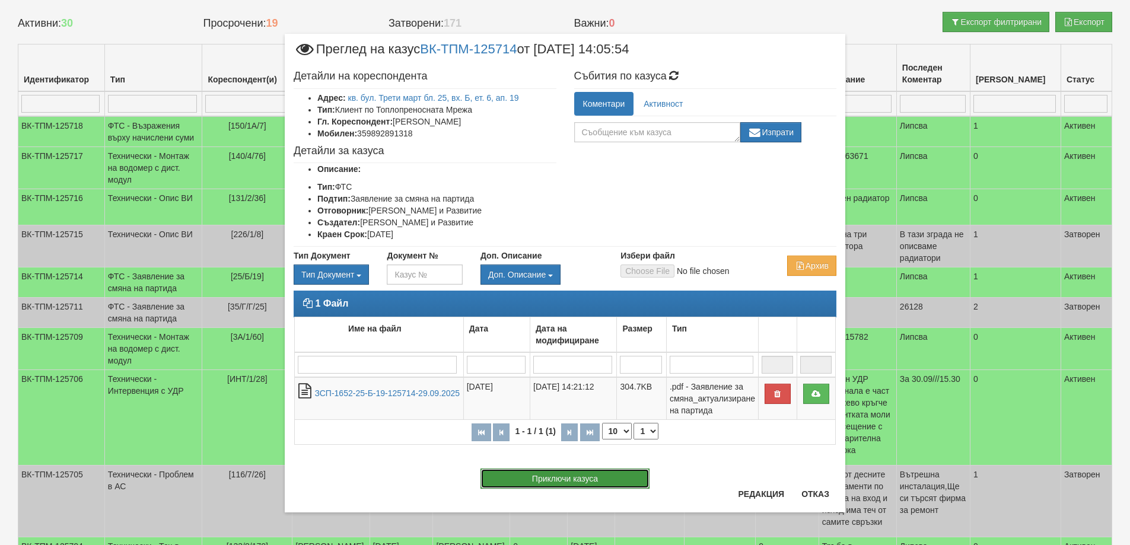
click at [590, 476] on button "Приключи казуса" at bounding box center [565, 479] width 169 height 20
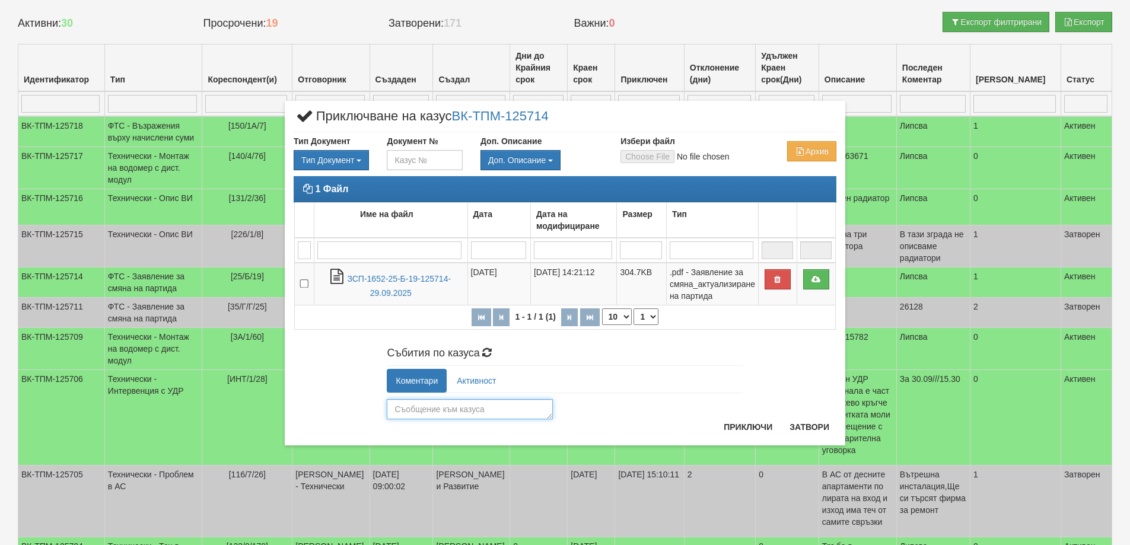
click at [451, 409] on textarea at bounding box center [470, 409] width 166 height 20
type textarea "26129"
click at [744, 426] on button "Приключи" at bounding box center [748, 427] width 63 height 19
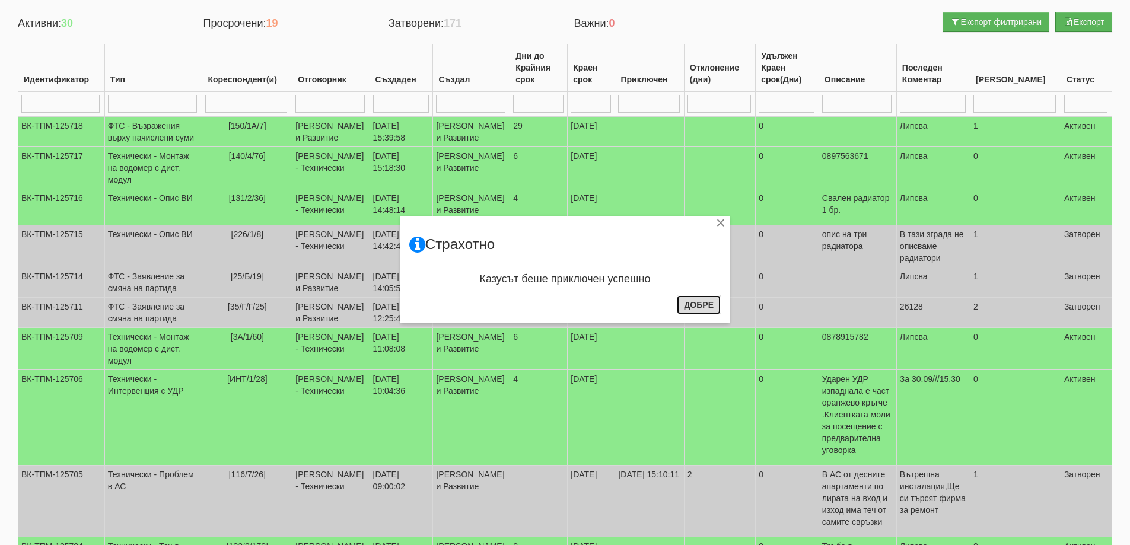
click at [703, 300] on button "Добре" at bounding box center [699, 305] width 44 height 19
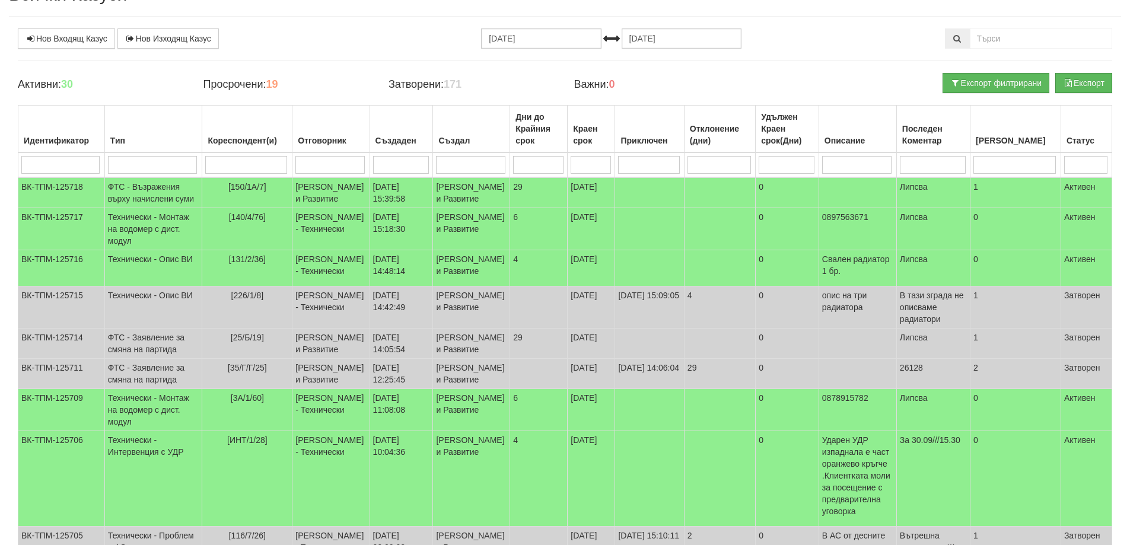
scroll to position [0, 0]
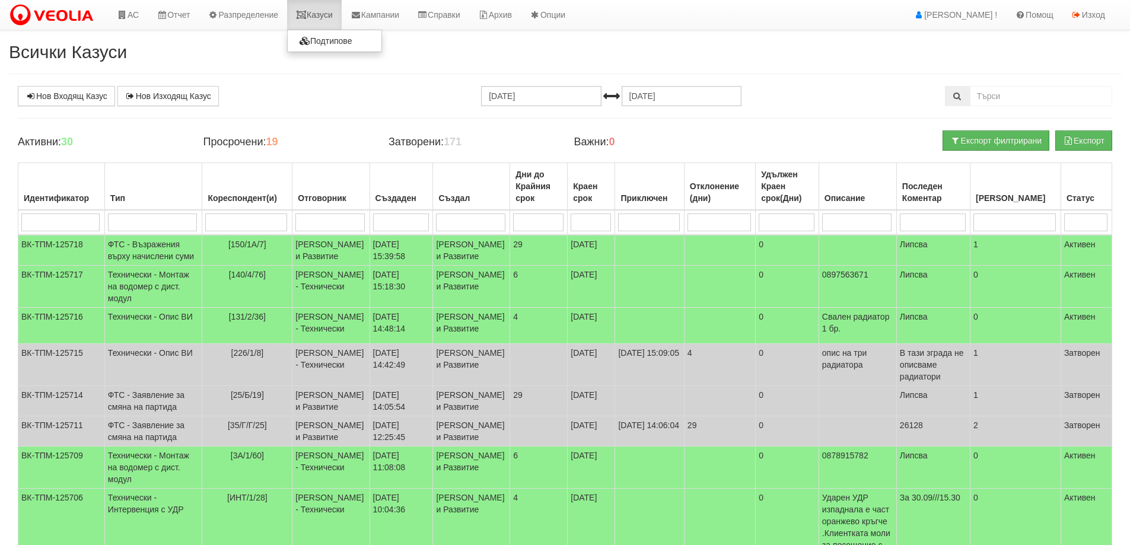
click at [316, 19] on link "Казуси" at bounding box center [314, 15] width 55 height 30
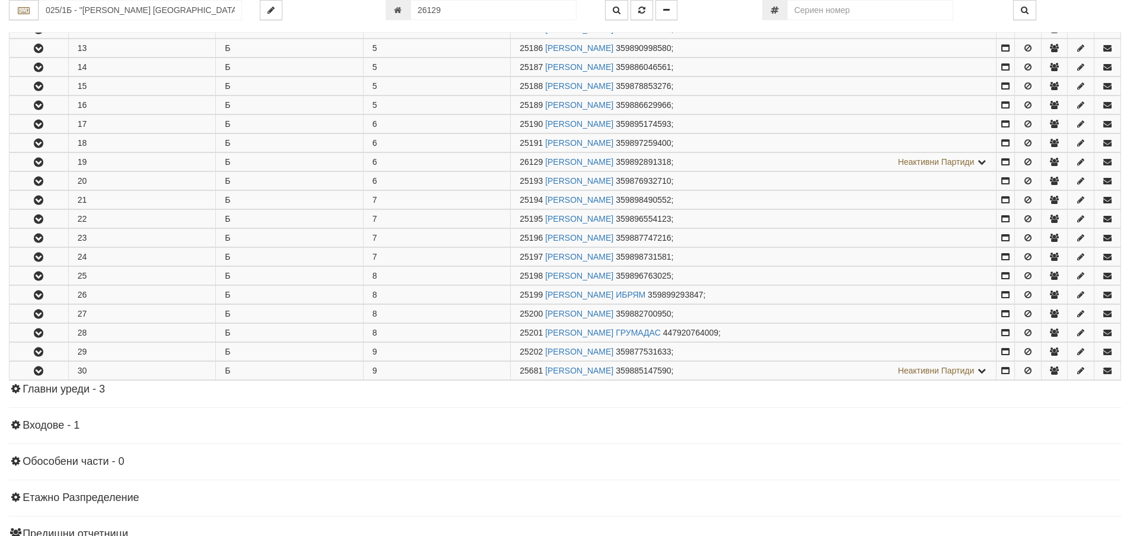
scroll to position [576, 0]
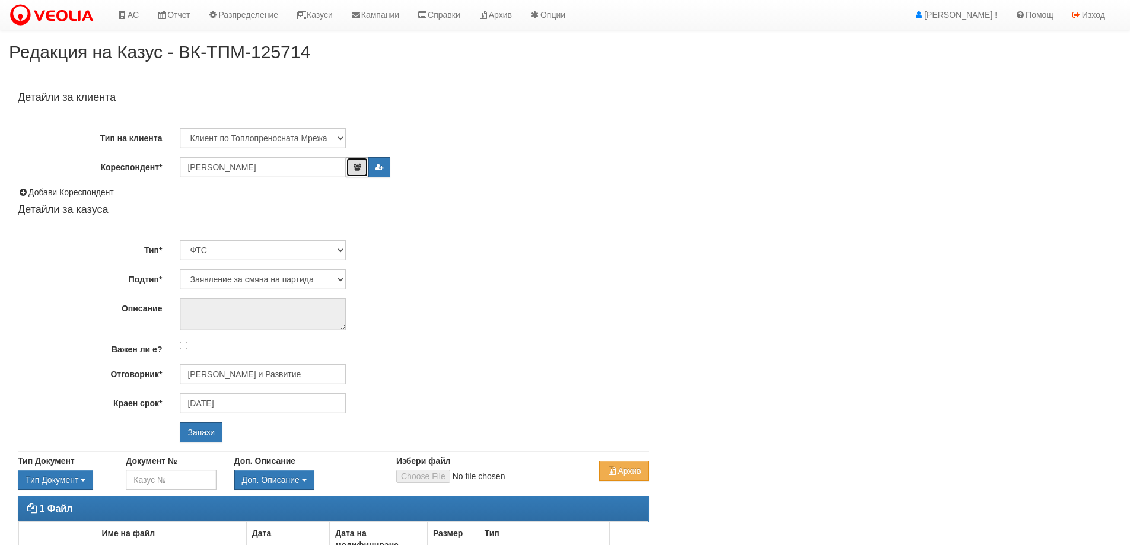
click at [358, 168] on icon "button" at bounding box center [356, 167] width 9 height 7
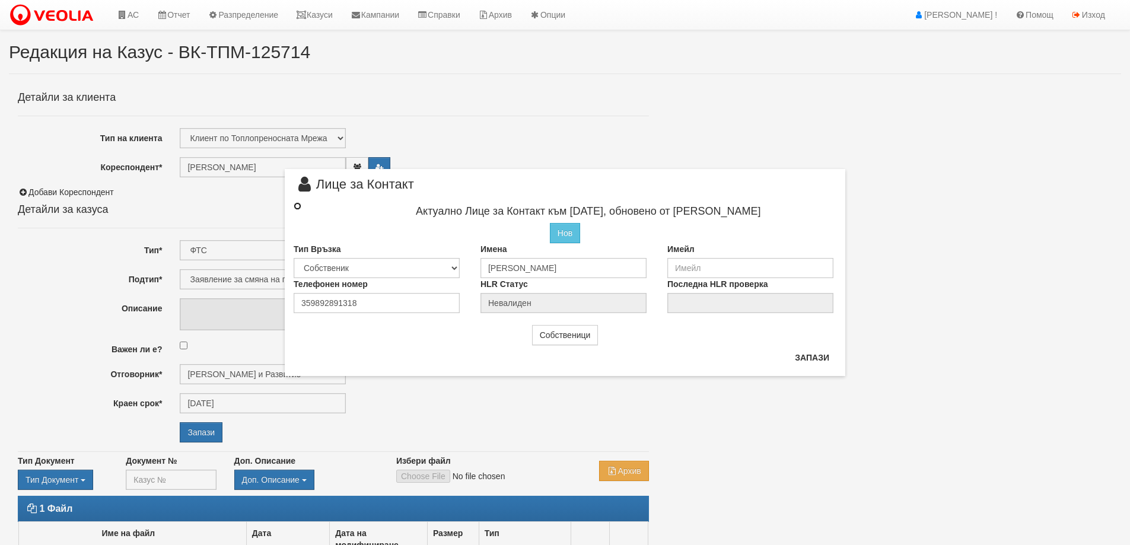
click at [297, 205] on input "radio" at bounding box center [298, 206] width 8 height 8
radio input "true"
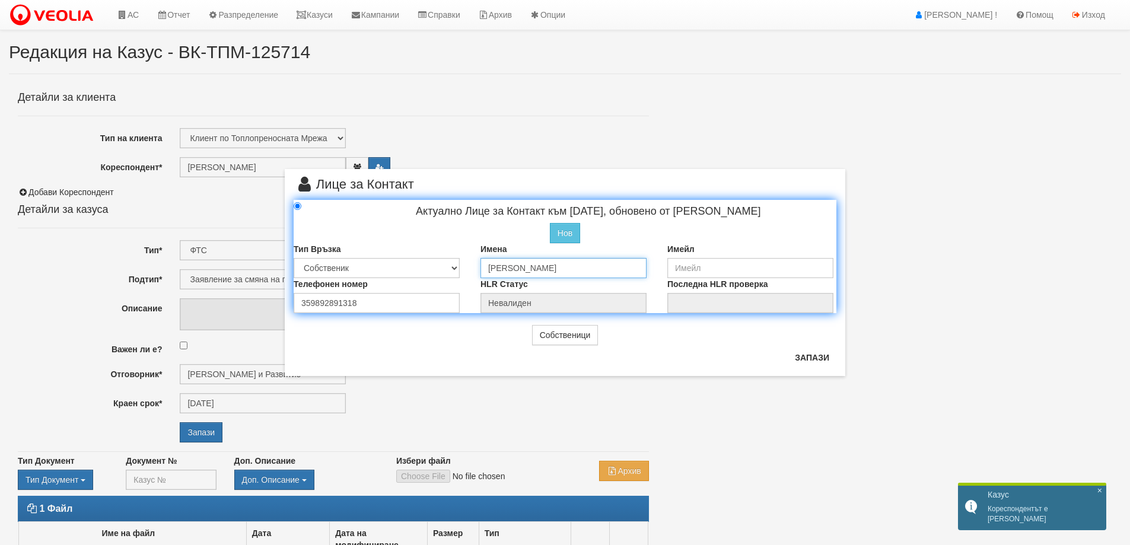
drag, startPoint x: 522, startPoint y: 268, endPoint x: 568, endPoint y: 305, distance: 59.1
click at [522, 268] on input "[PERSON_NAME]" at bounding box center [564, 268] width 166 height 20
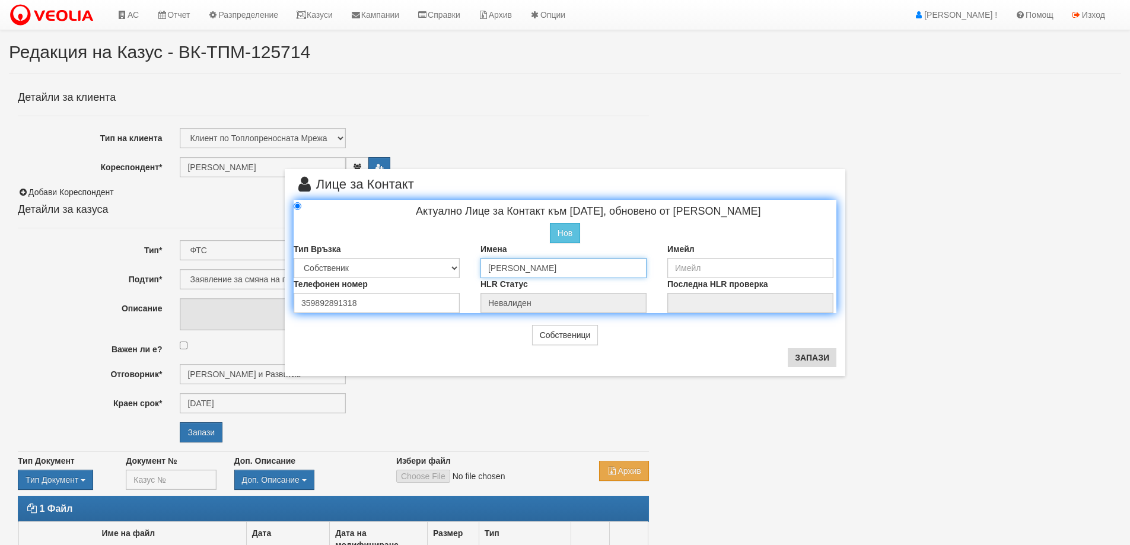
type input "[PERSON_NAME]"
click at [804, 355] on button "Запази" at bounding box center [812, 357] width 49 height 19
type input "[PERSON_NAME]"
radio input "true"
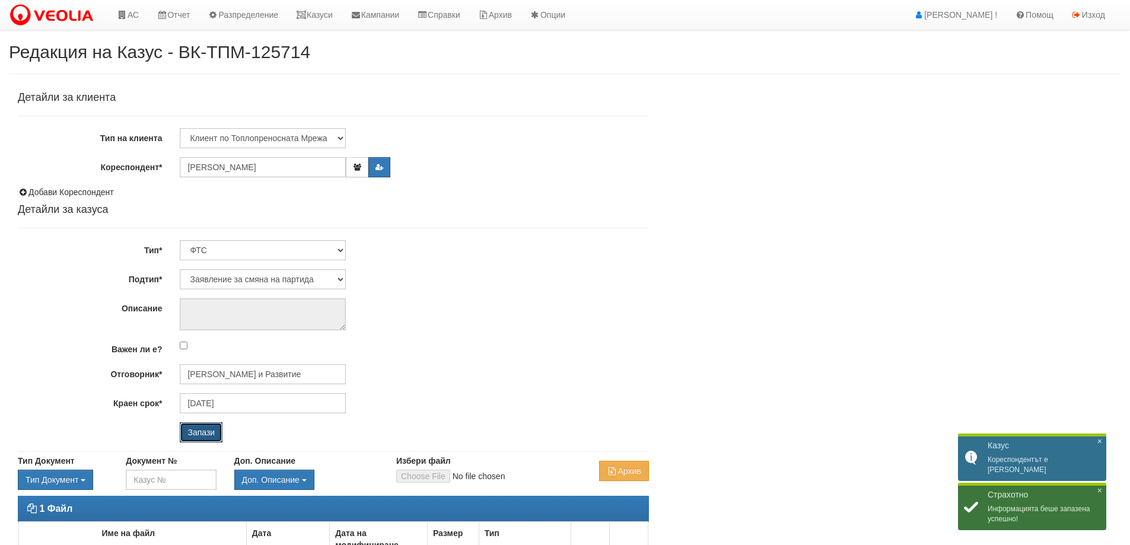
click at [196, 429] on input "Запази" at bounding box center [201, 432] width 43 height 20
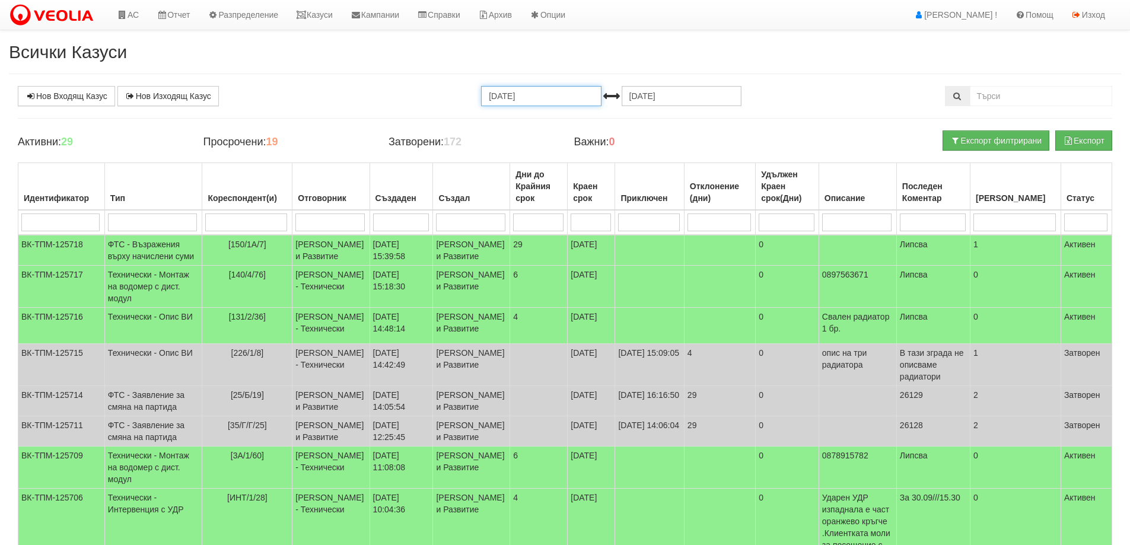
click at [510, 97] on input "[DATE]" at bounding box center [541, 96] width 120 height 20
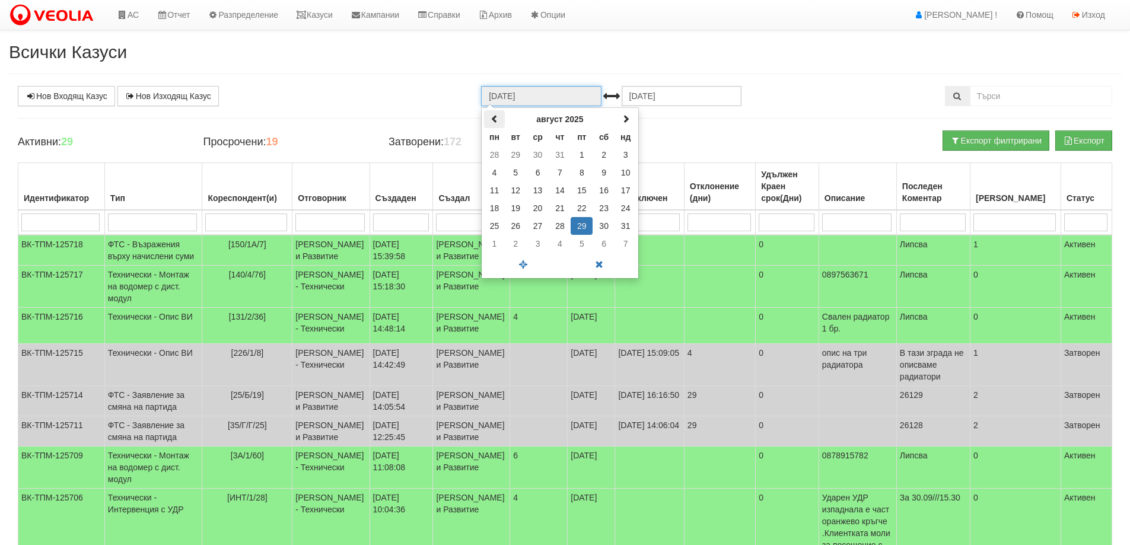
click at [494, 119] on span at bounding box center [495, 119] width 8 height 8
click at [513, 157] on td "1" at bounding box center [516, 155] width 22 height 18
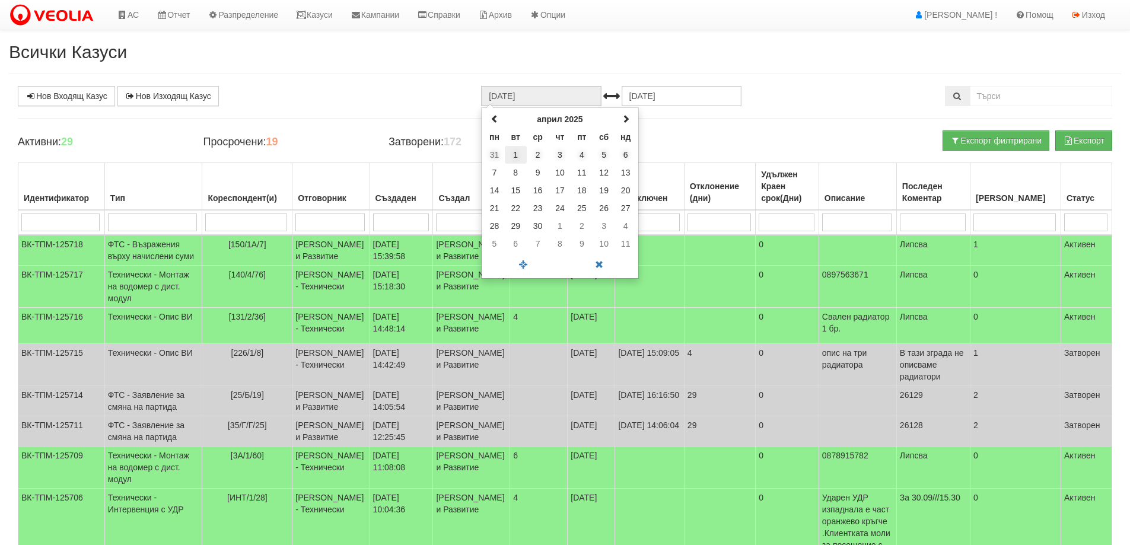
type input "01.04.2025"
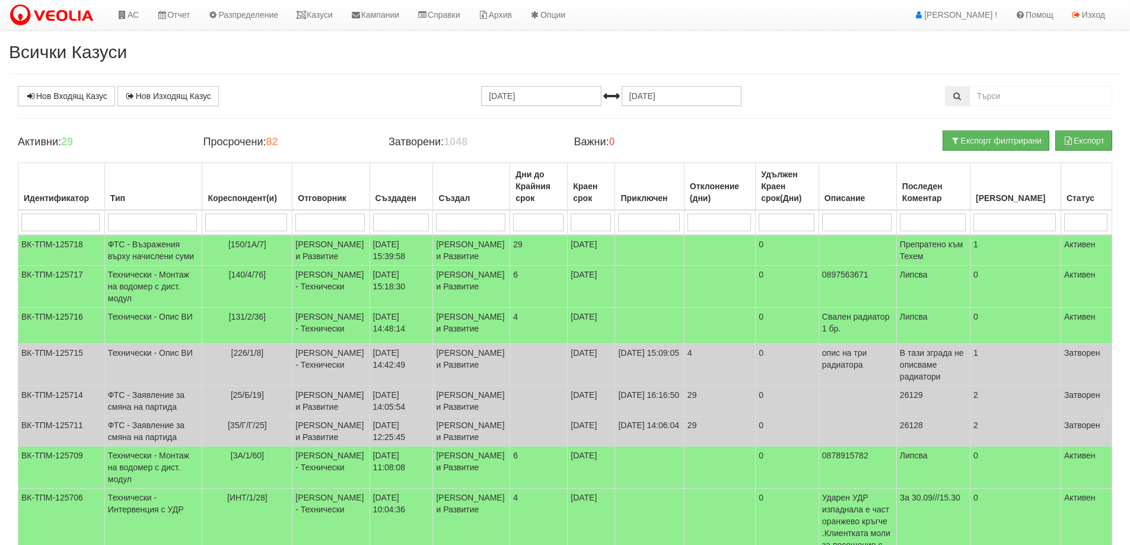
click at [305, 221] on input "search" at bounding box center [330, 223] width 69 height 18
click at [446, 220] on input "search" at bounding box center [470, 223] width 69 height 18
type input "миг"
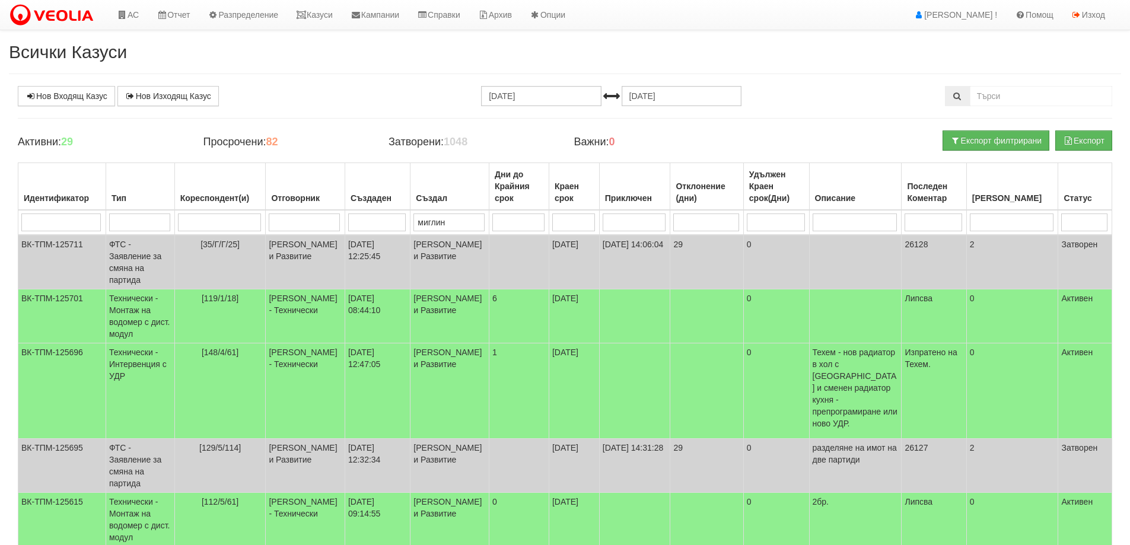
type input "миглина"
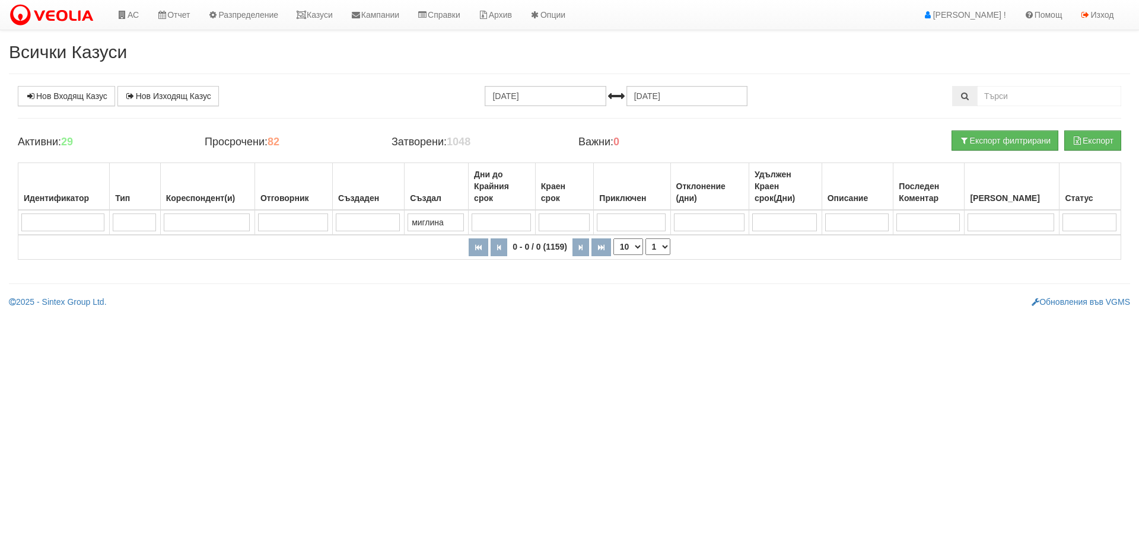
click at [440, 223] on input "миглина" at bounding box center [436, 223] width 56 height 18
type input "миглена"
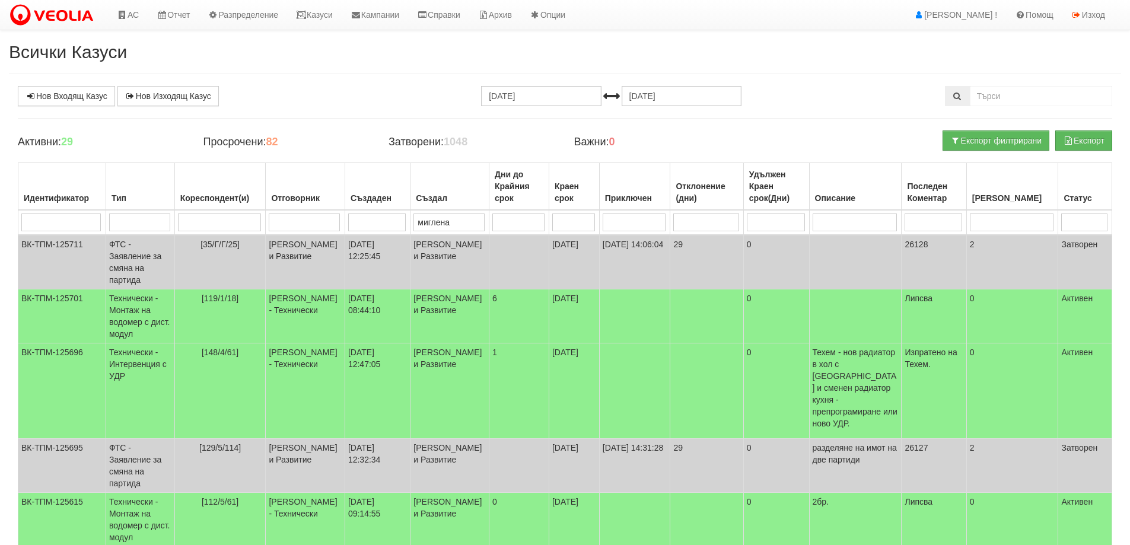
type input "миглена"
click at [132, 223] on input "search" at bounding box center [139, 223] width 61 height 18
type input "партида"
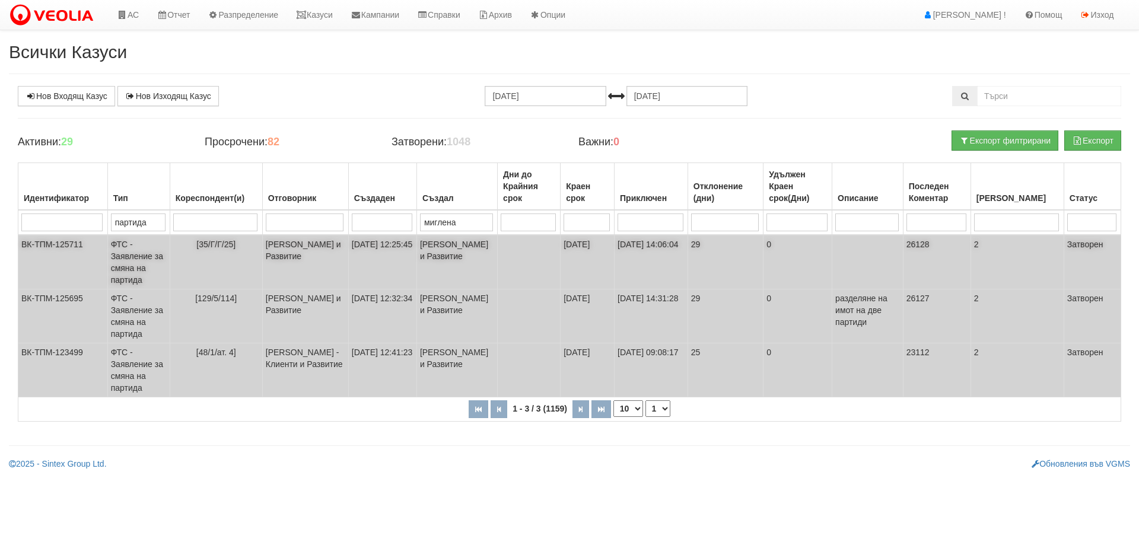
type input "партида"
click at [123, 256] on td "ФТС - Заявление за смяна на партида" at bounding box center [138, 262] width 62 height 55
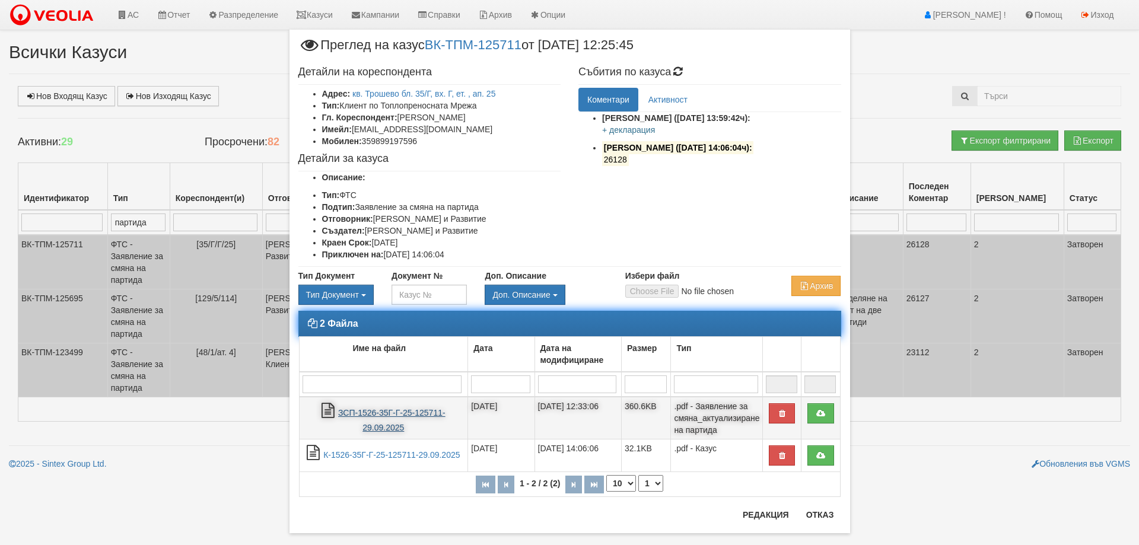
click at [380, 411] on link "ЗСП-1526-35Г-Г-25-125711-29.09.2025" at bounding box center [391, 420] width 107 height 24
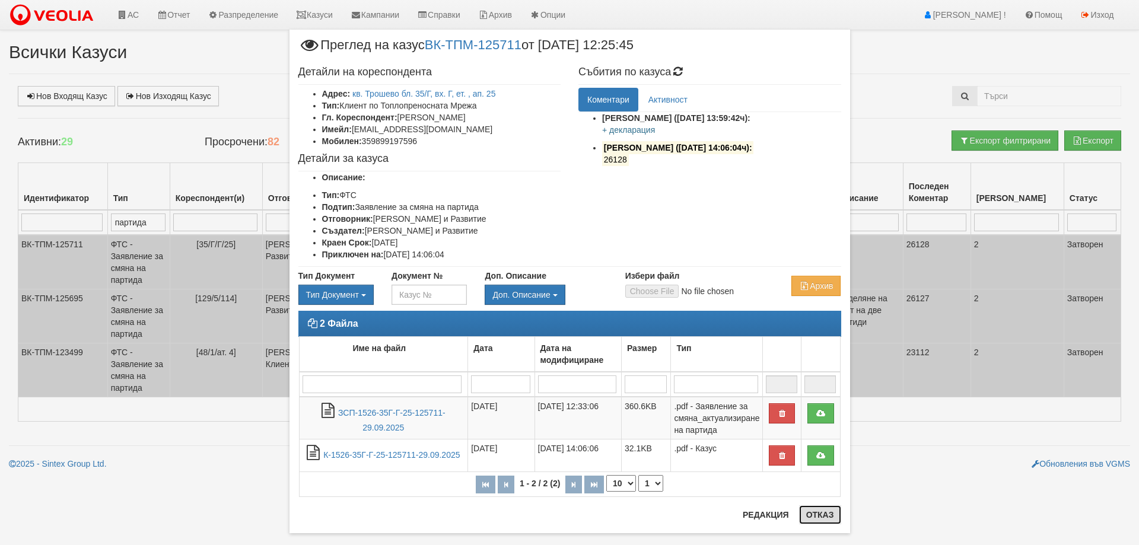
click at [816, 522] on button "Отказ" at bounding box center [820, 515] width 42 height 19
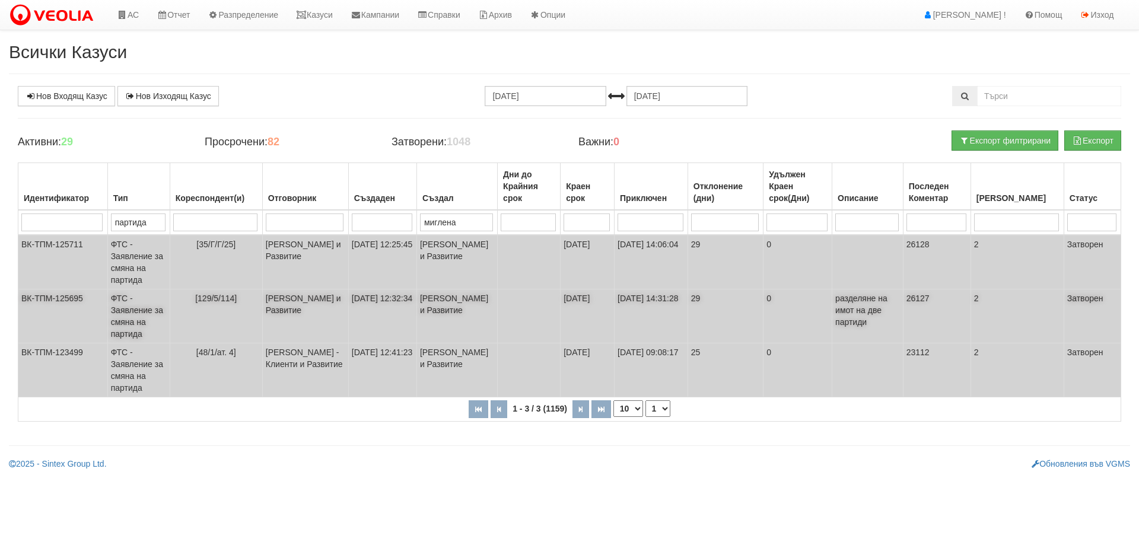
click at [128, 310] on td "ФТС - Заявление за смяна на партида" at bounding box center [138, 317] width 62 height 54
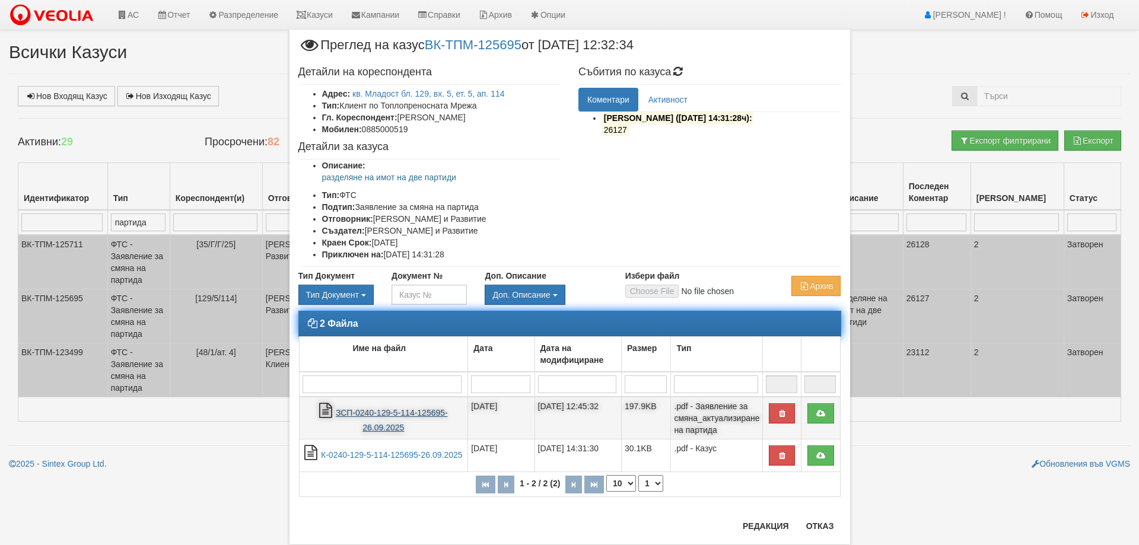
click at [350, 423] on link "ЗСП-0240-129-5-114-125695-26.09.2025" at bounding box center [392, 420] width 112 height 24
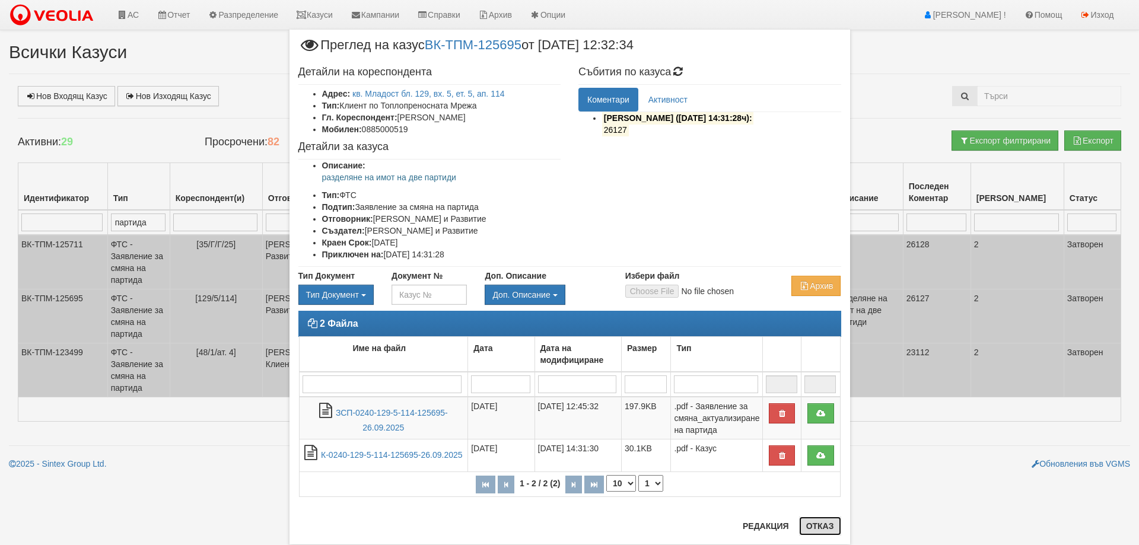
click at [813, 532] on button "Отказ" at bounding box center [820, 526] width 42 height 19
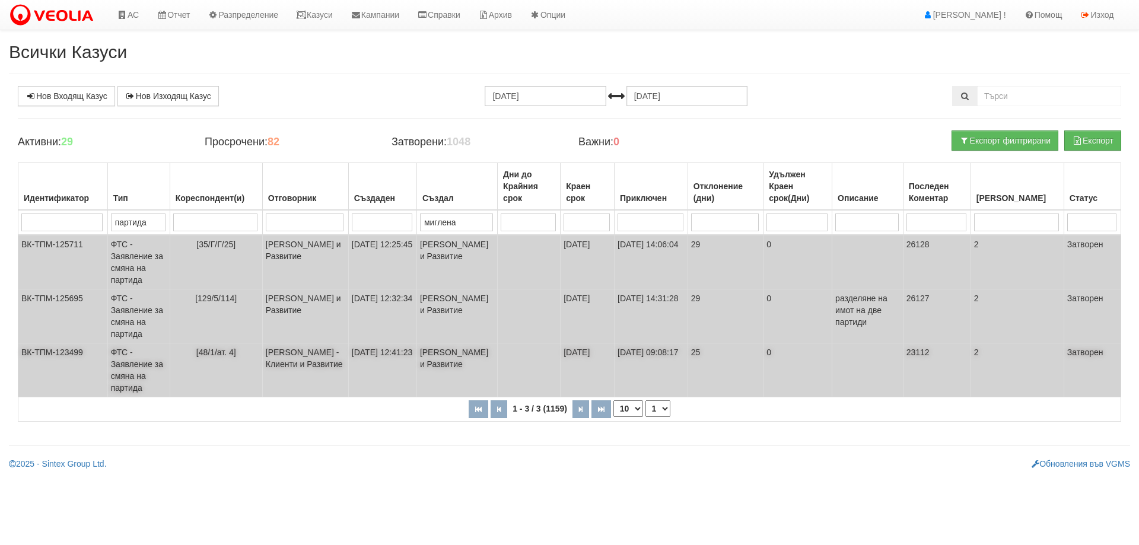
click at [126, 376] on td "ФТС - Заявление за смяна на партида" at bounding box center [138, 371] width 62 height 54
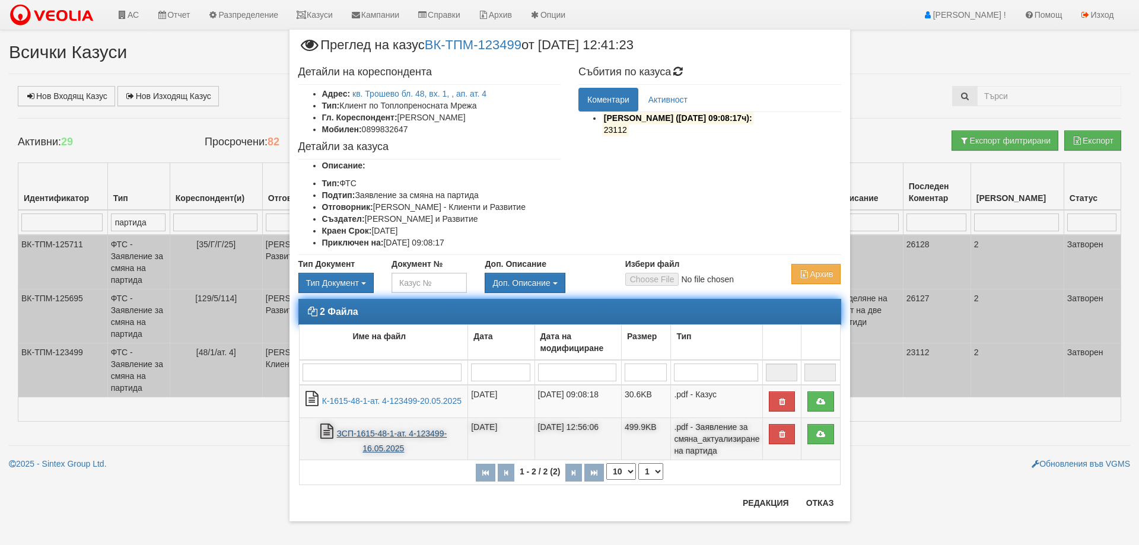
click at [383, 437] on link "ЗСП-1615-48-1-ат. 4-123499-16.05.2025" at bounding box center [392, 441] width 110 height 24
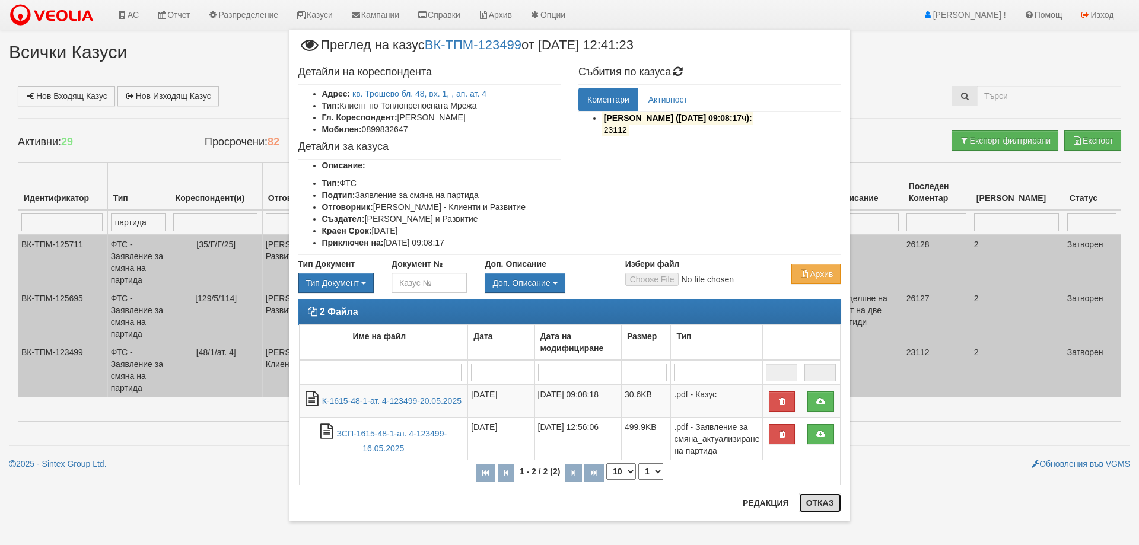
click at [826, 501] on button "Отказ" at bounding box center [820, 503] width 42 height 19
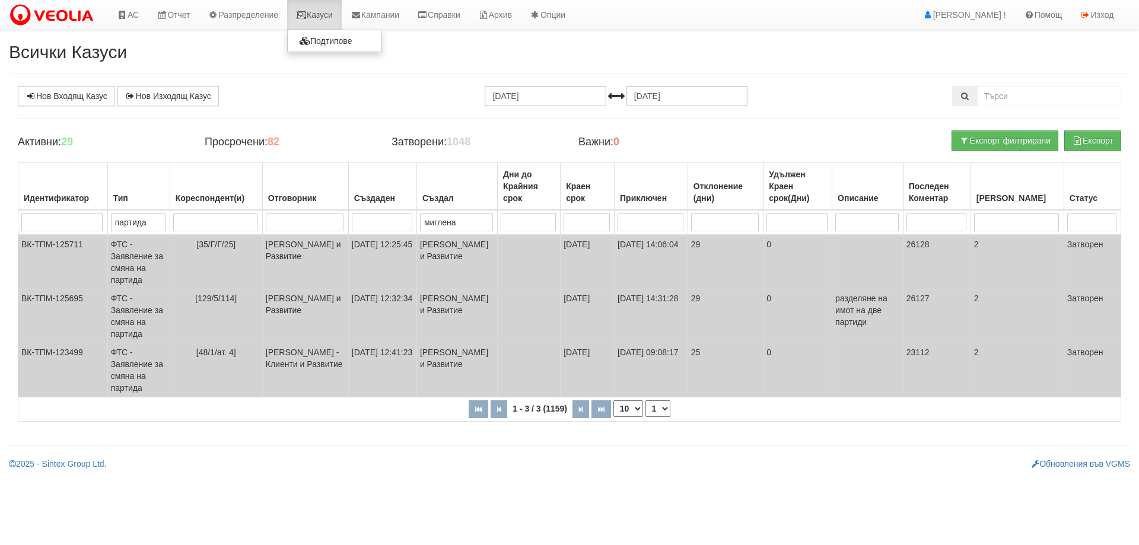
click at [330, 17] on link "Казуси" at bounding box center [314, 15] width 55 height 30
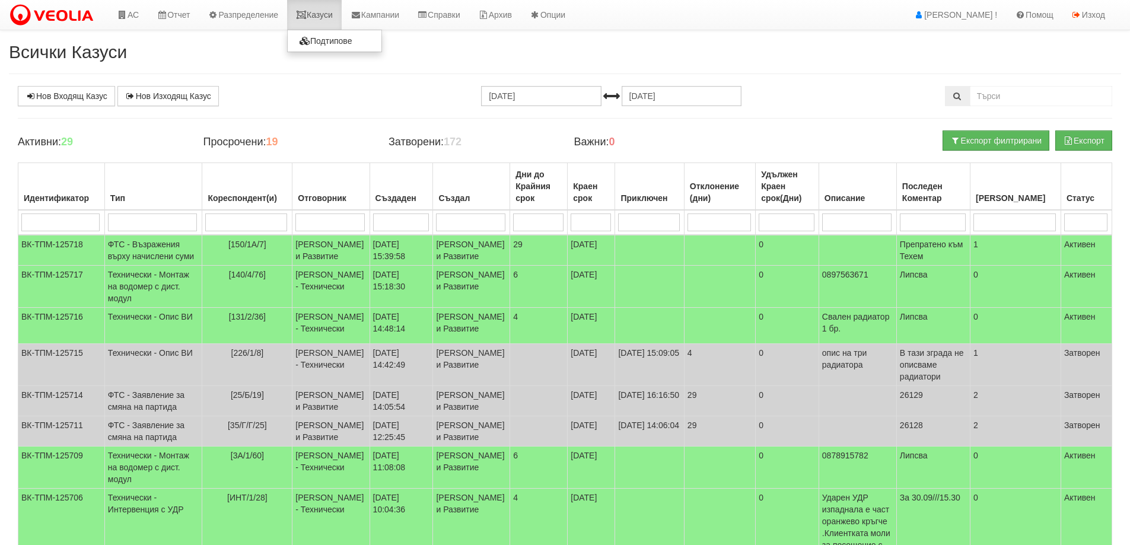
click at [326, 14] on link "Казуси" at bounding box center [314, 15] width 55 height 30
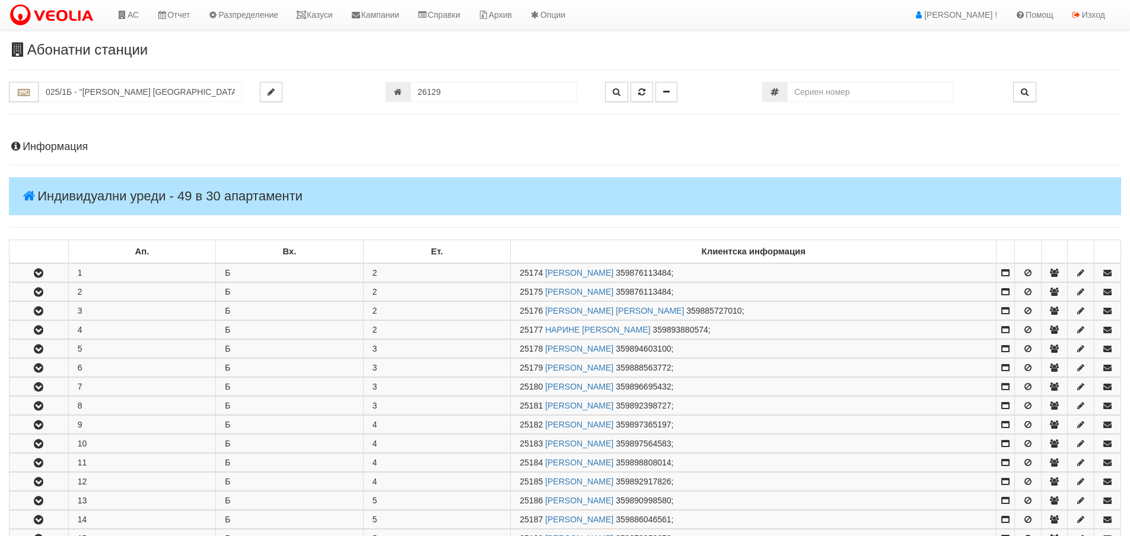
scroll to position [457, 0]
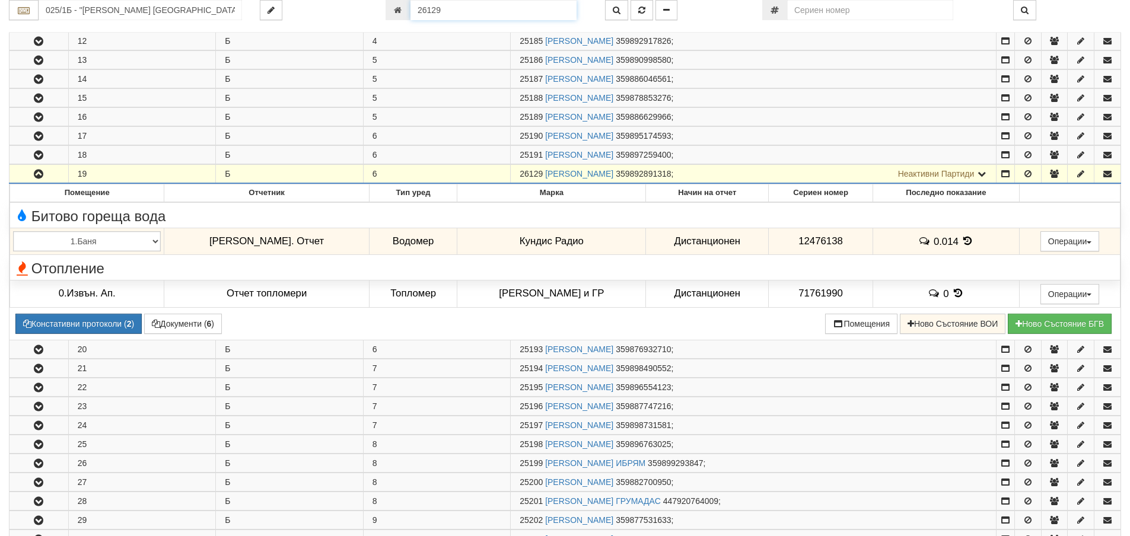
drag, startPoint x: 454, startPoint y: 11, endPoint x: 383, endPoint y: 11, distance: 70.6
click at [383, 11] on div "26129" at bounding box center [487, 10] width 220 height 20
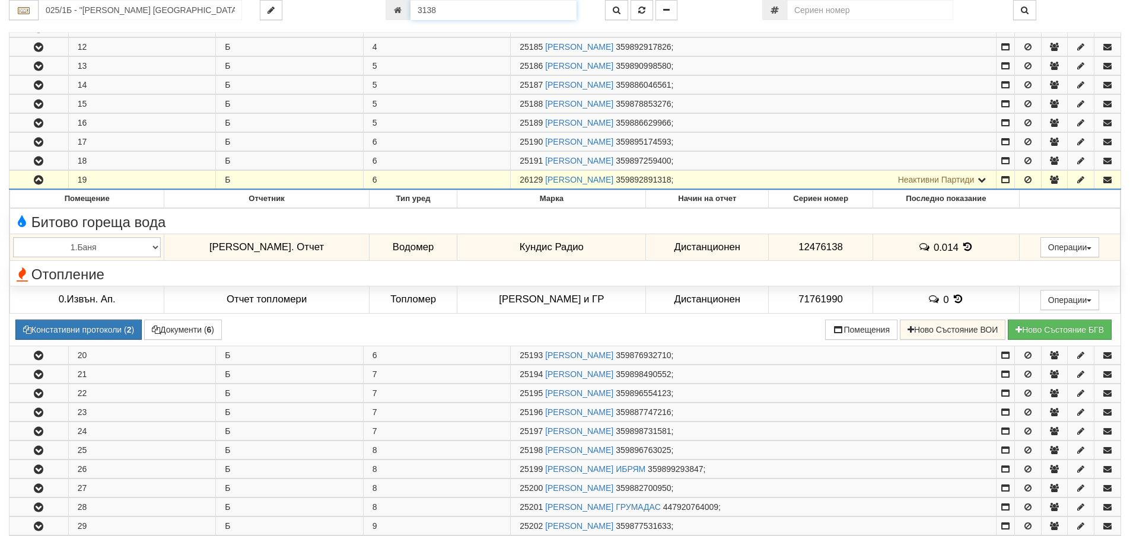
type input "3138"
type input "112/5,6 - "ВЕОЛИЯ ЕНЕРДЖИ ВАРНА " ЕАД"
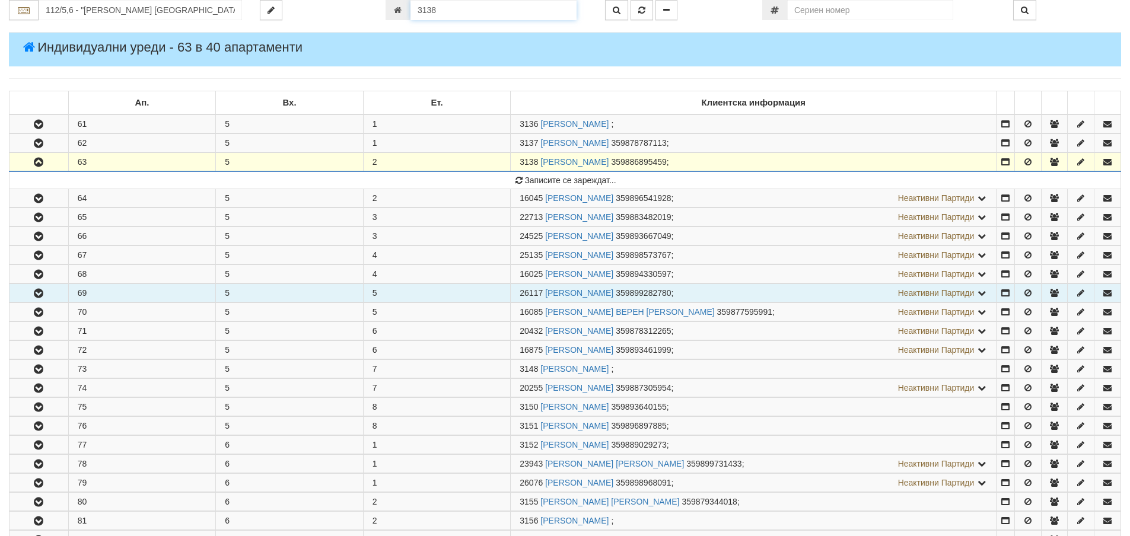
scroll to position [94, 0]
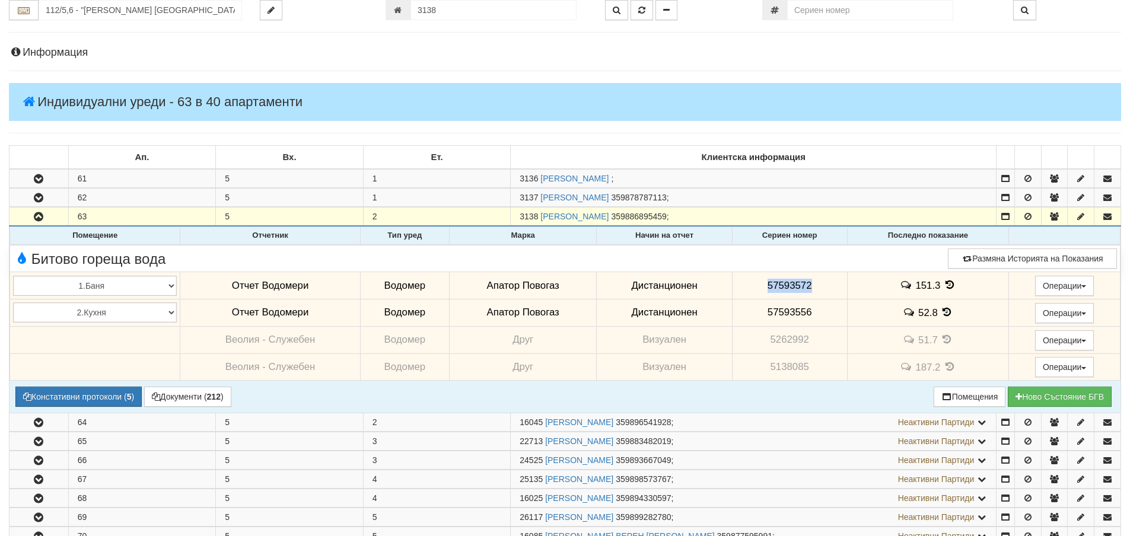
drag, startPoint x: 765, startPoint y: 285, endPoint x: 819, endPoint y: 288, distance: 53.5
click at [819, 288] on td "57593572" at bounding box center [789, 285] width 115 height 27
copy span "57593572"
drag, startPoint x: 766, startPoint y: 313, endPoint x: 811, endPoint y: 318, distance: 45.3
click at [811, 318] on td "57593556" at bounding box center [789, 312] width 115 height 27
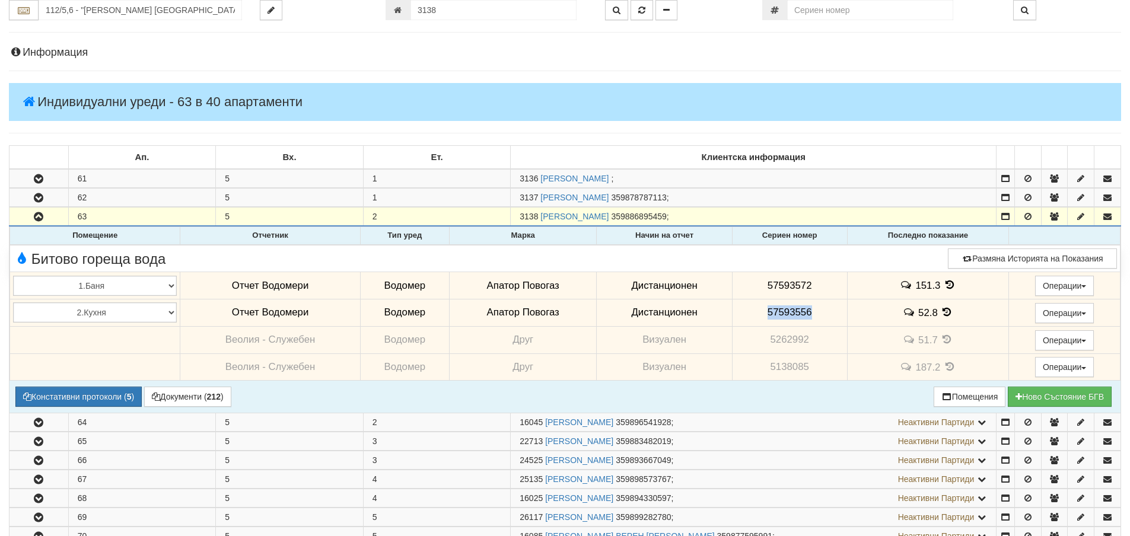
copy span "57593556"
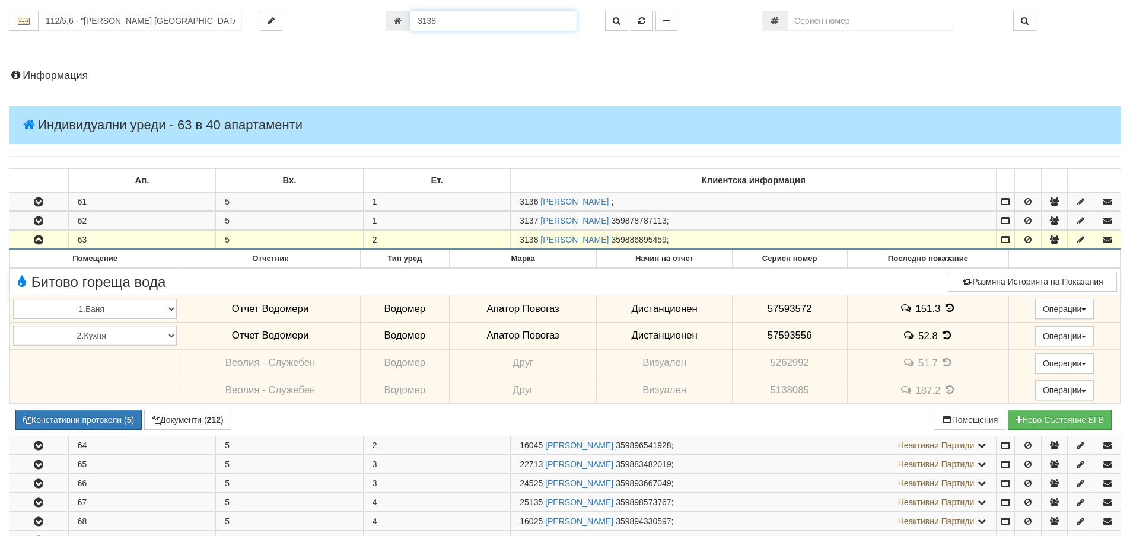
drag, startPoint x: 441, startPoint y: 8, endPoint x: 408, endPoint y: 11, distance: 33.4
type input "5391"
type input "127/2,3 - "ВЕОЛИЯ ЕНЕРДЖИ ВАРНА " ЕАД"
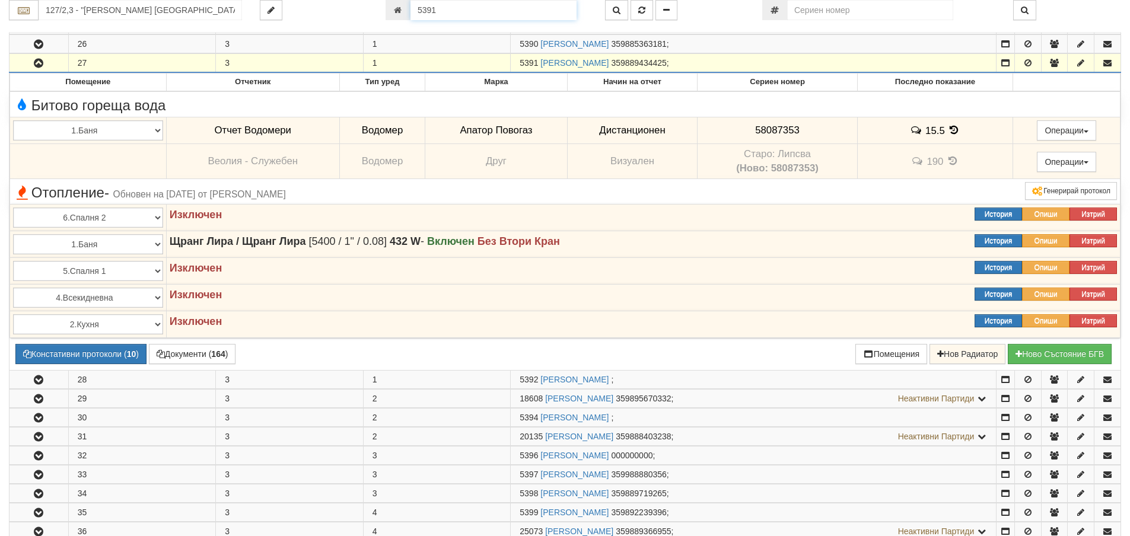
scroll to position [369, 0]
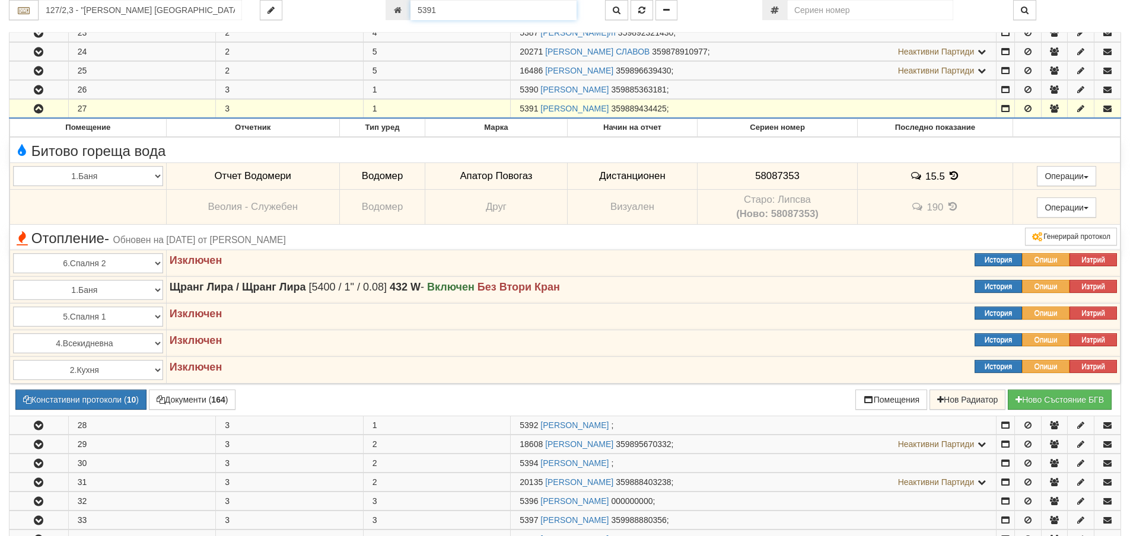
drag, startPoint x: 436, startPoint y: 9, endPoint x: 414, endPoint y: 8, distance: 22.0
click at [414, 8] on input "5391" at bounding box center [494, 10] width 166 height 20
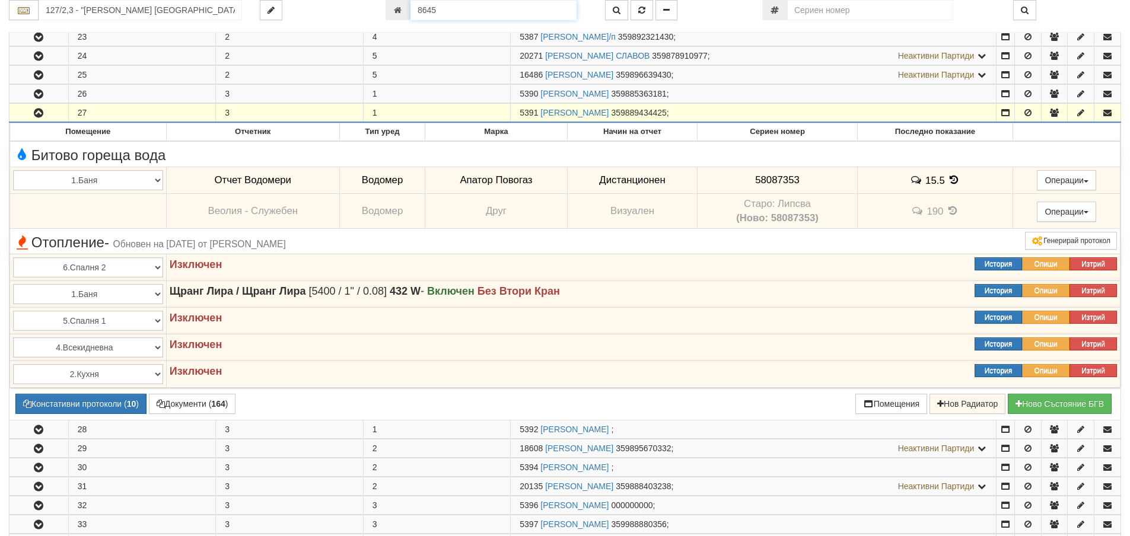
type input "8645"
type input "055/6 - "ВЕОЛИЯ ЕНЕРДЖИ ВАРНА " ЕАД"
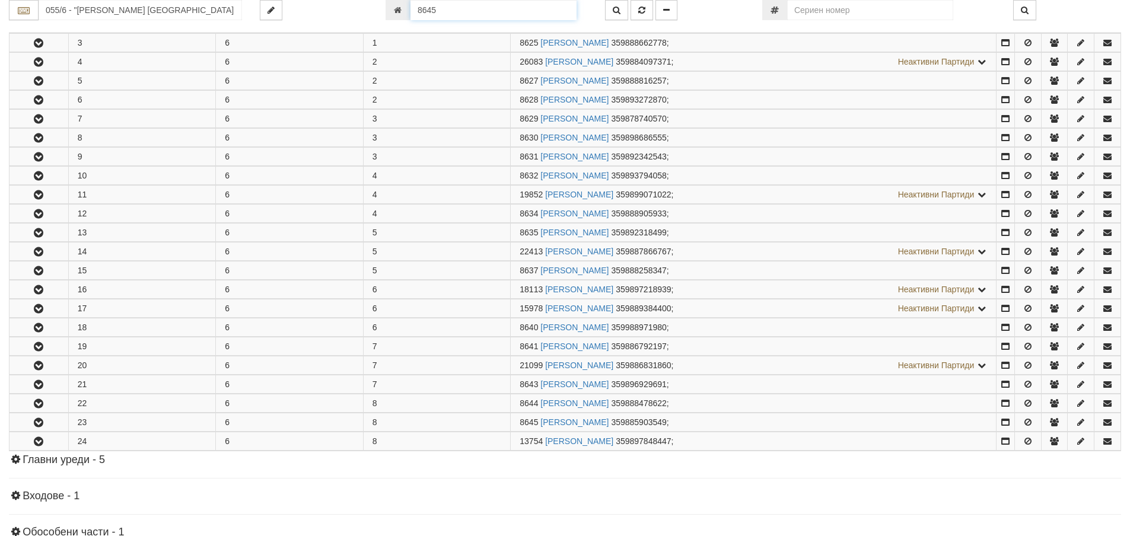
scroll to position [472, 0]
